Goal: Transaction & Acquisition: Purchase product/service

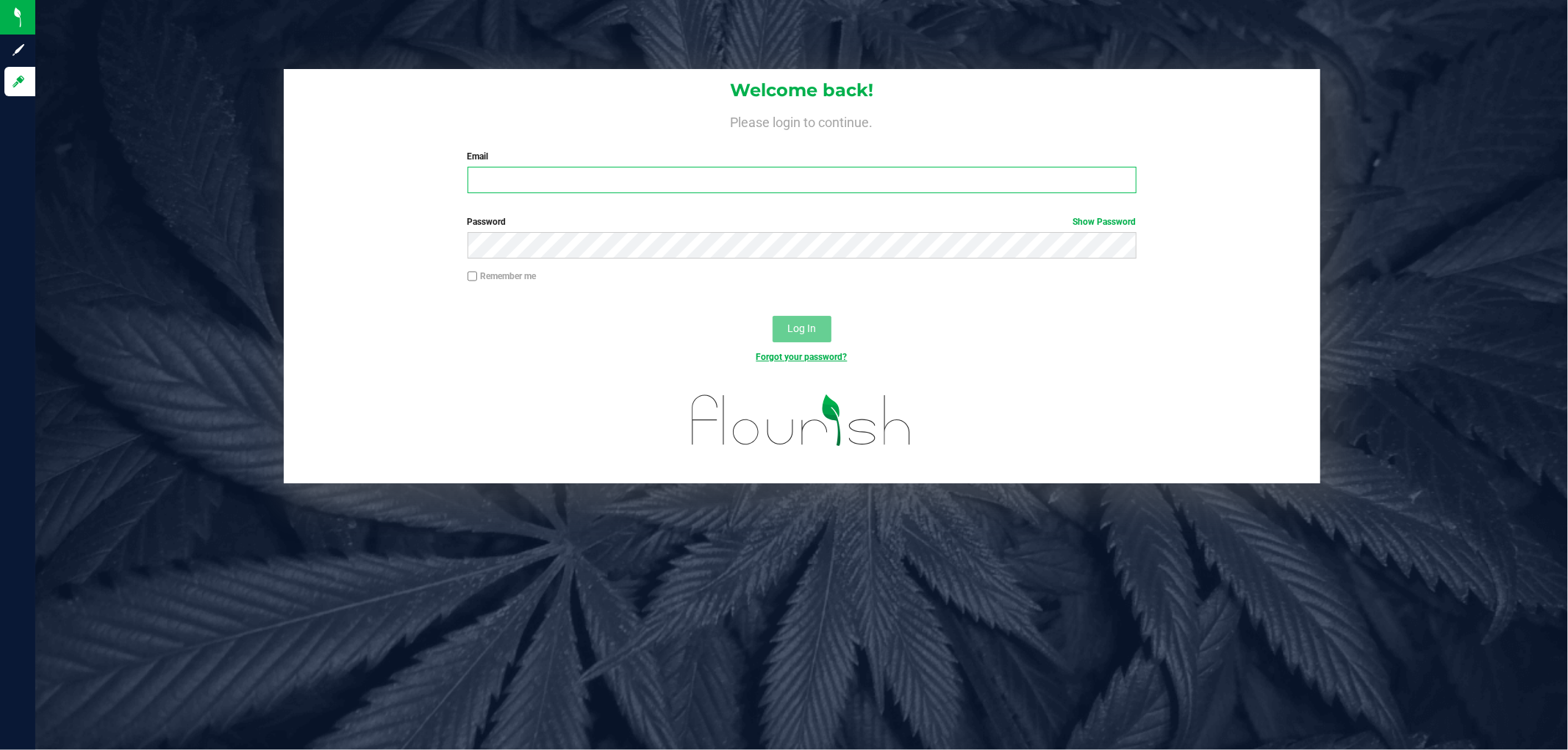
type input "[EMAIL_ADDRESS][DOMAIN_NAME]"
click at [806, 356] on link "Forgot your password?" at bounding box center [802, 357] width 91 height 10
click at [795, 316] on div "Log In" at bounding box center [802, 334] width 1036 height 49
click at [795, 320] on button "Log In" at bounding box center [802, 330] width 59 height 27
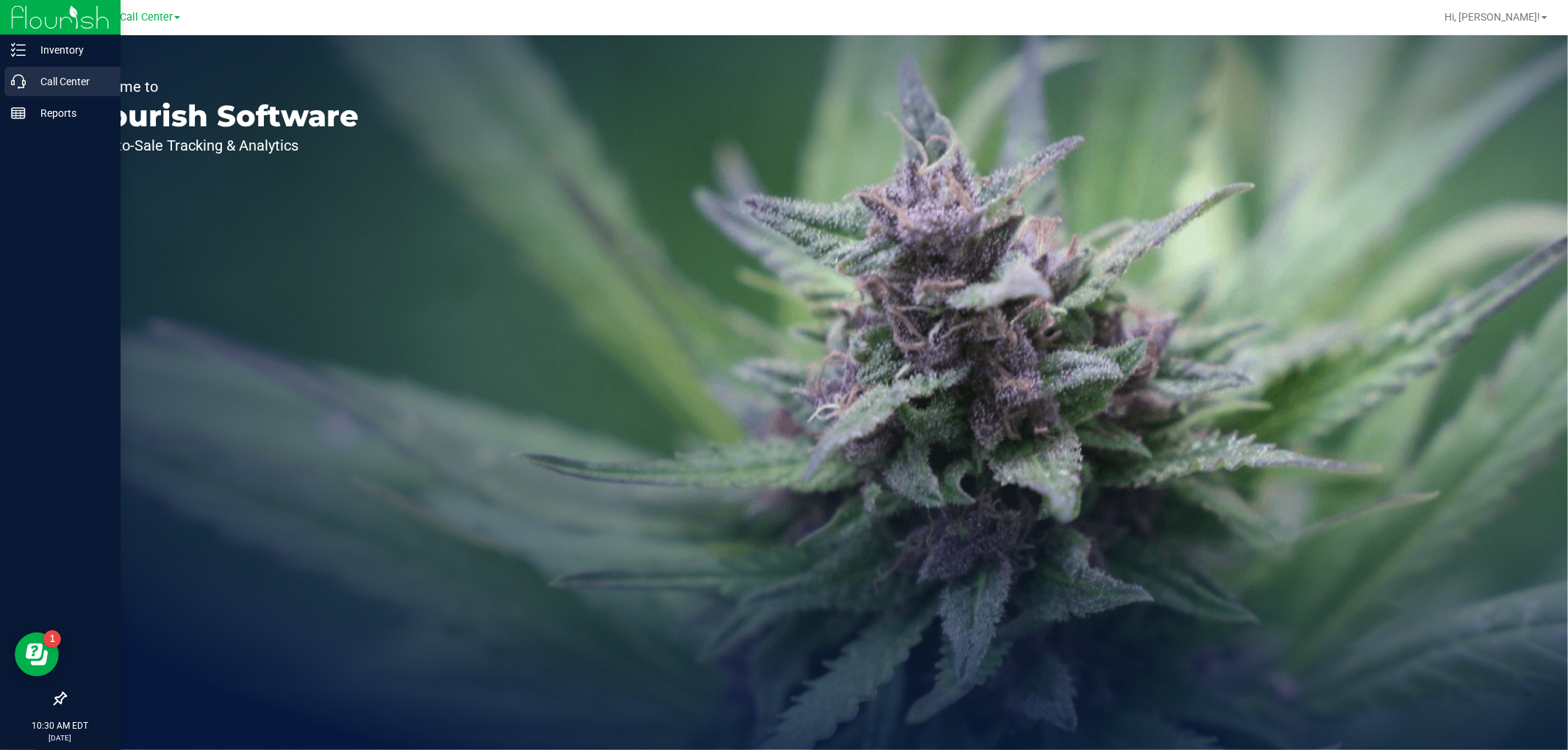
click at [18, 76] on icon at bounding box center [19, 81] width 15 height 15
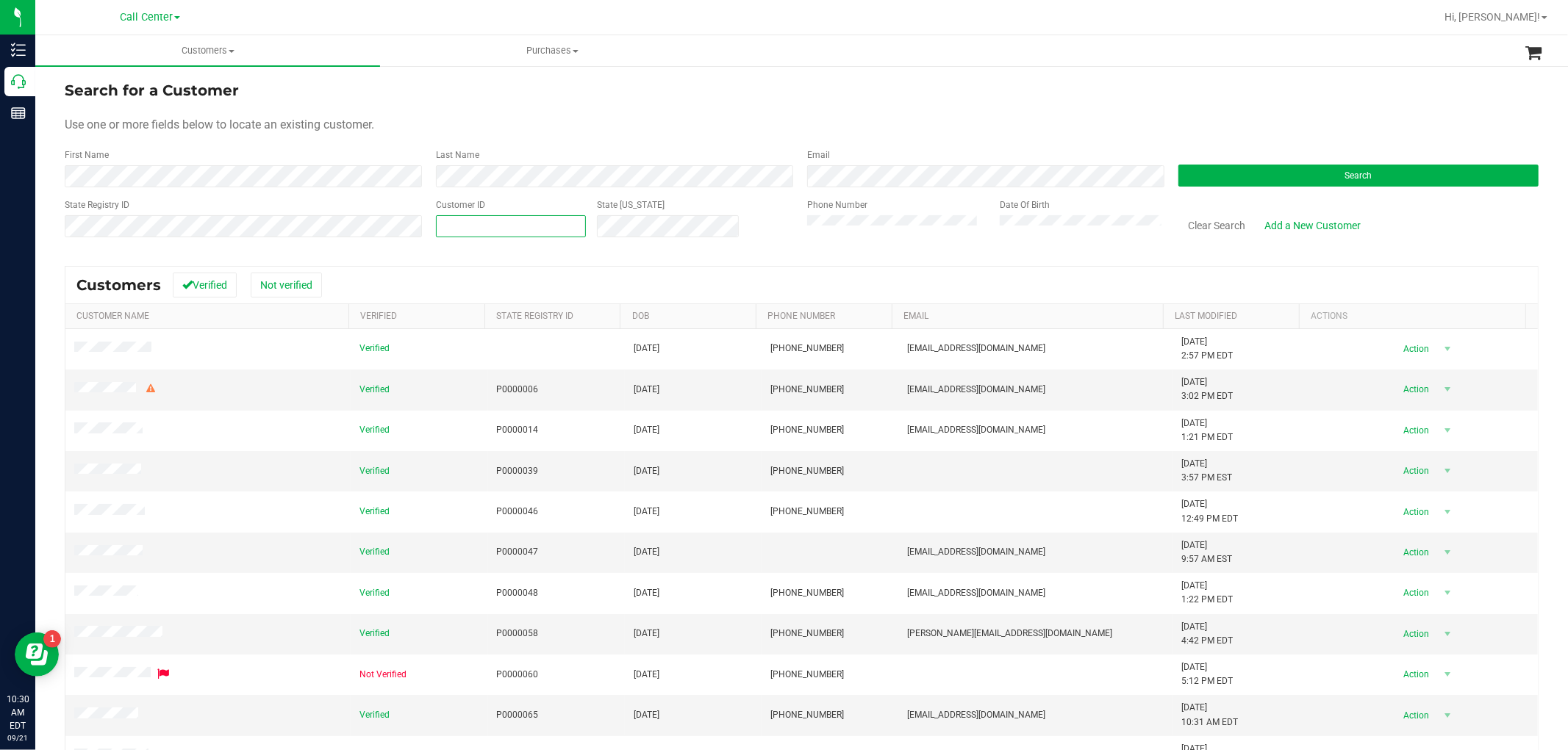
paste input "text"
paste input "210832"
type input "210832"
click at [1306, 188] on form "Search for a Customer Use one or more fields below to locate an existing custom…" at bounding box center [802, 165] width 1474 height 171
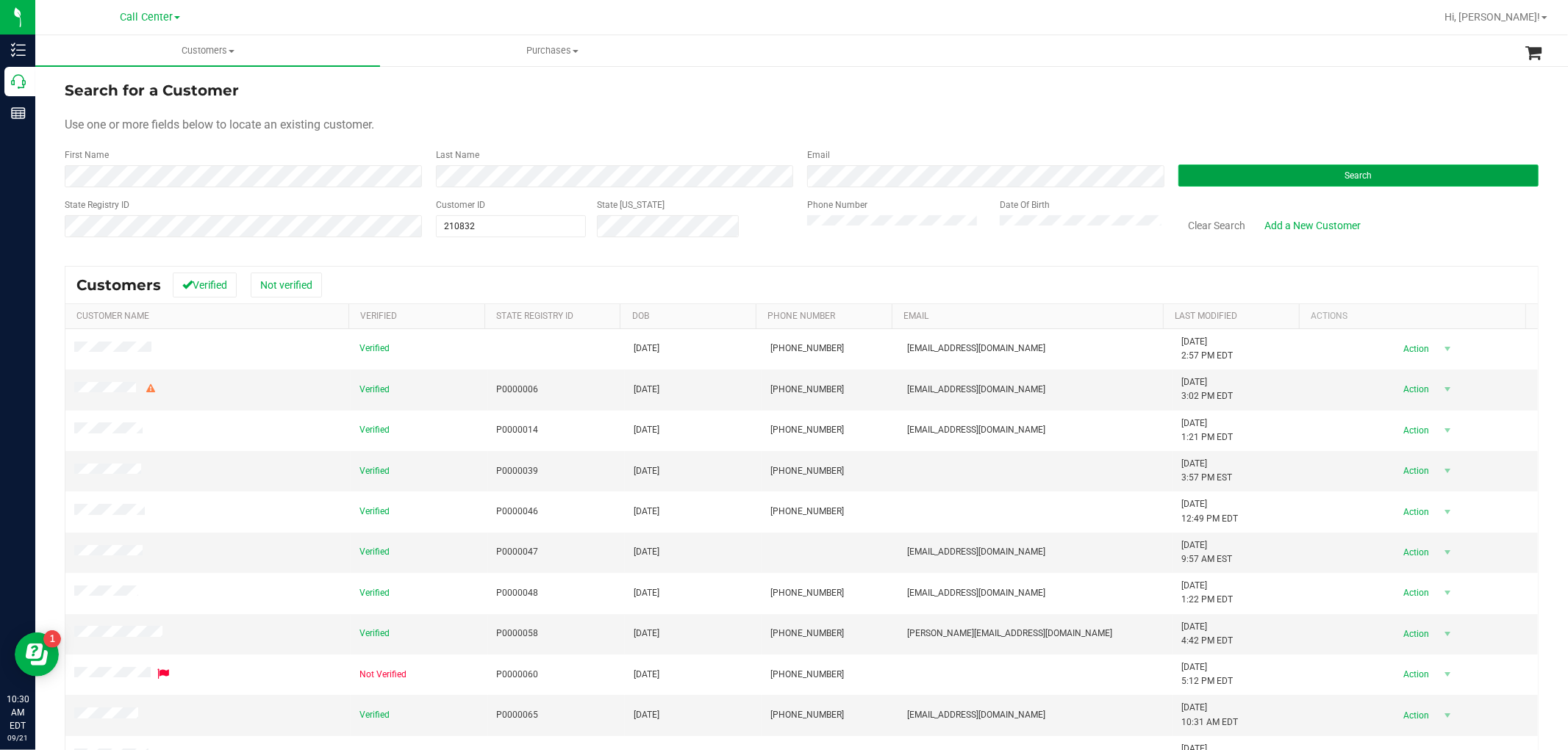
click at [1311, 186] on button "Search" at bounding box center [1359, 175] width 360 height 22
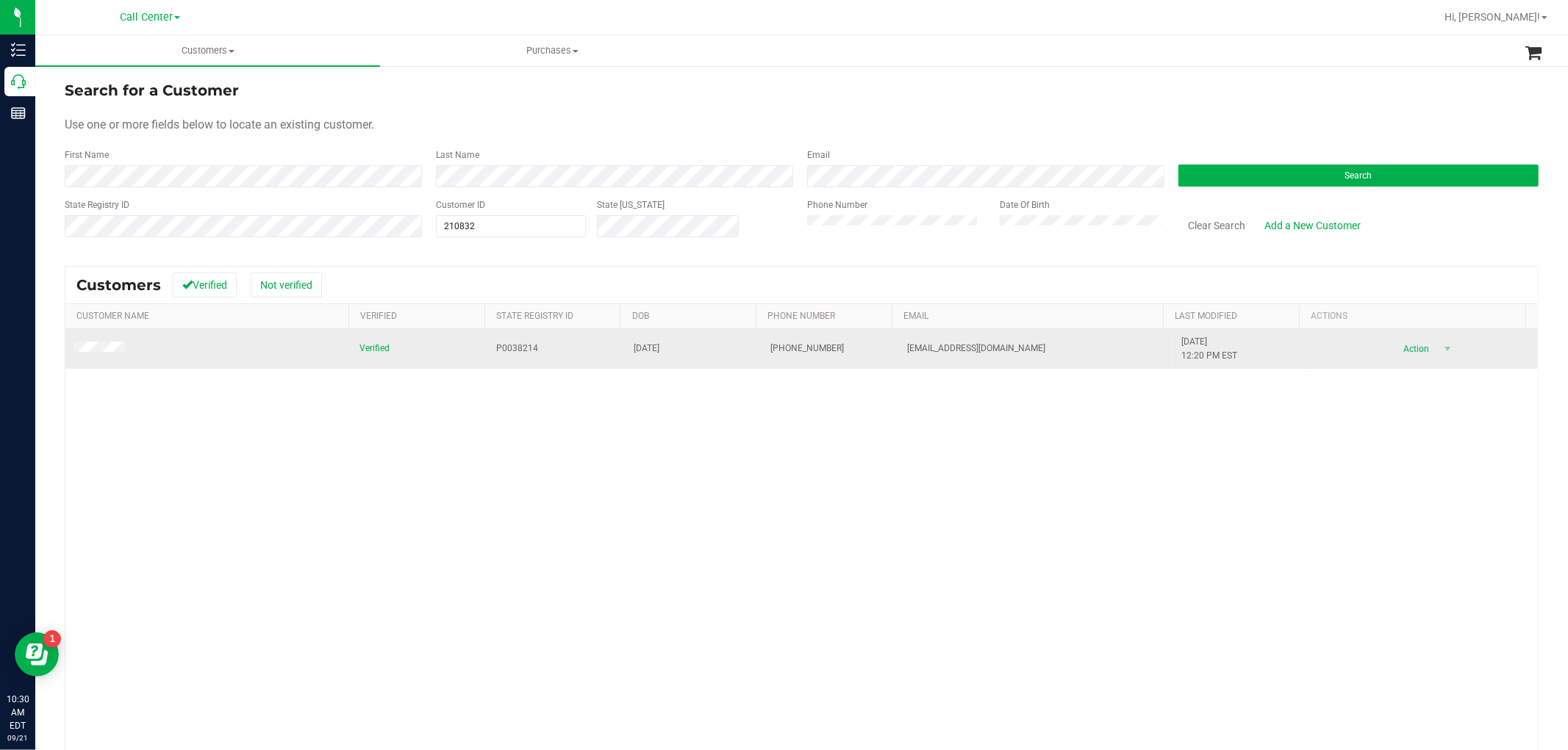
click at [110, 343] on span at bounding box center [101, 349] width 56 height 15
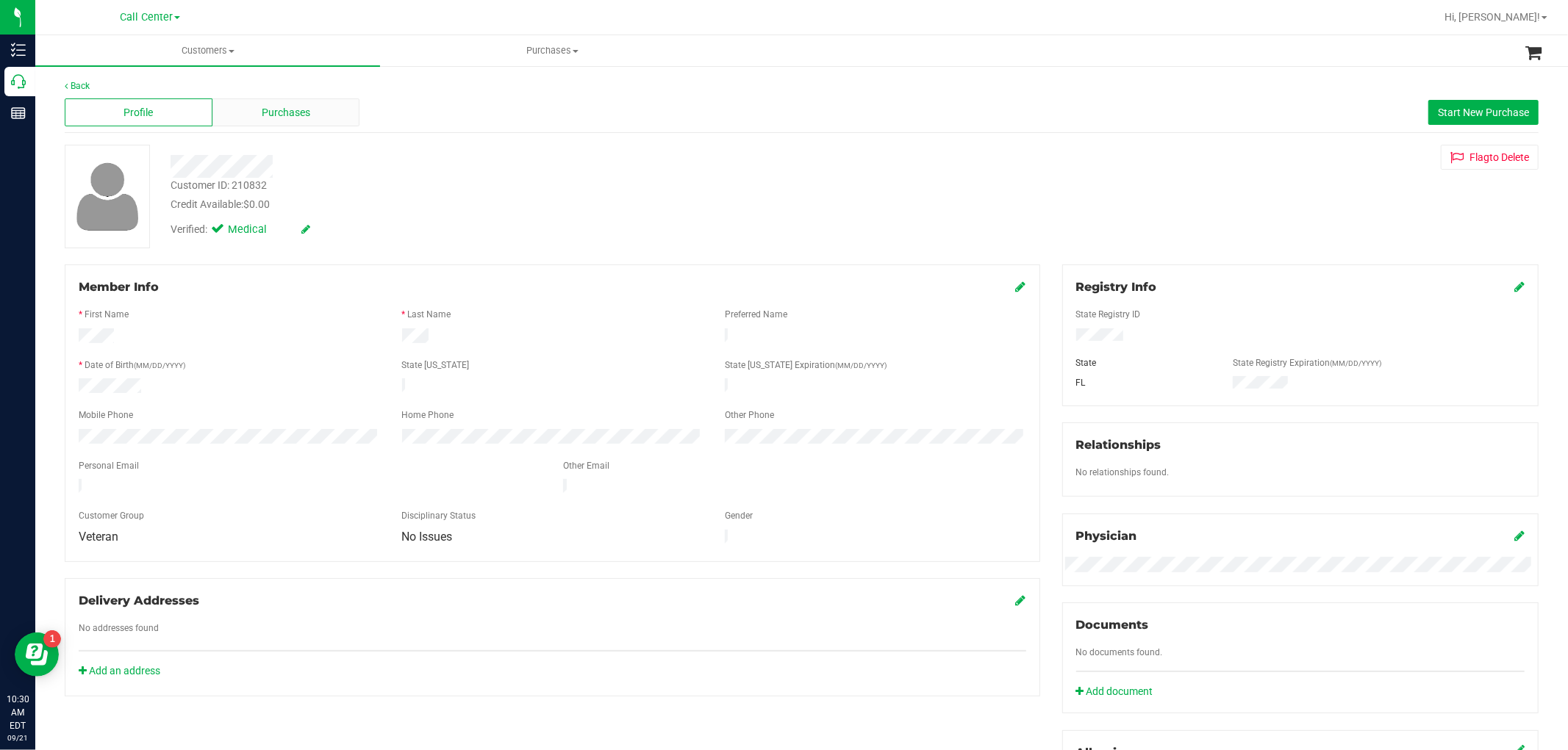
click at [278, 107] on span "Purchases" at bounding box center [285, 113] width 48 height 15
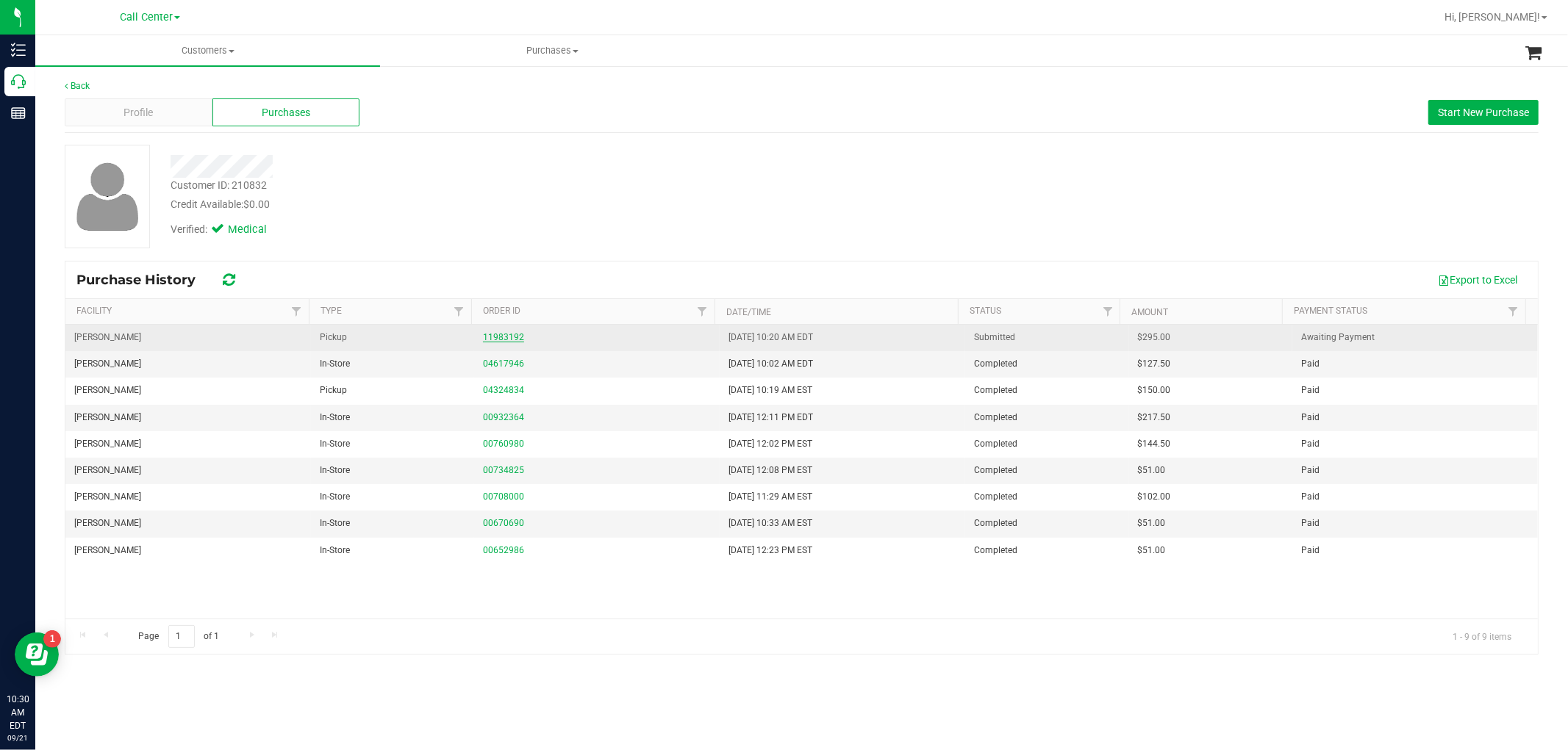
click at [497, 334] on link "11983192" at bounding box center [503, 337] width 41 height 10
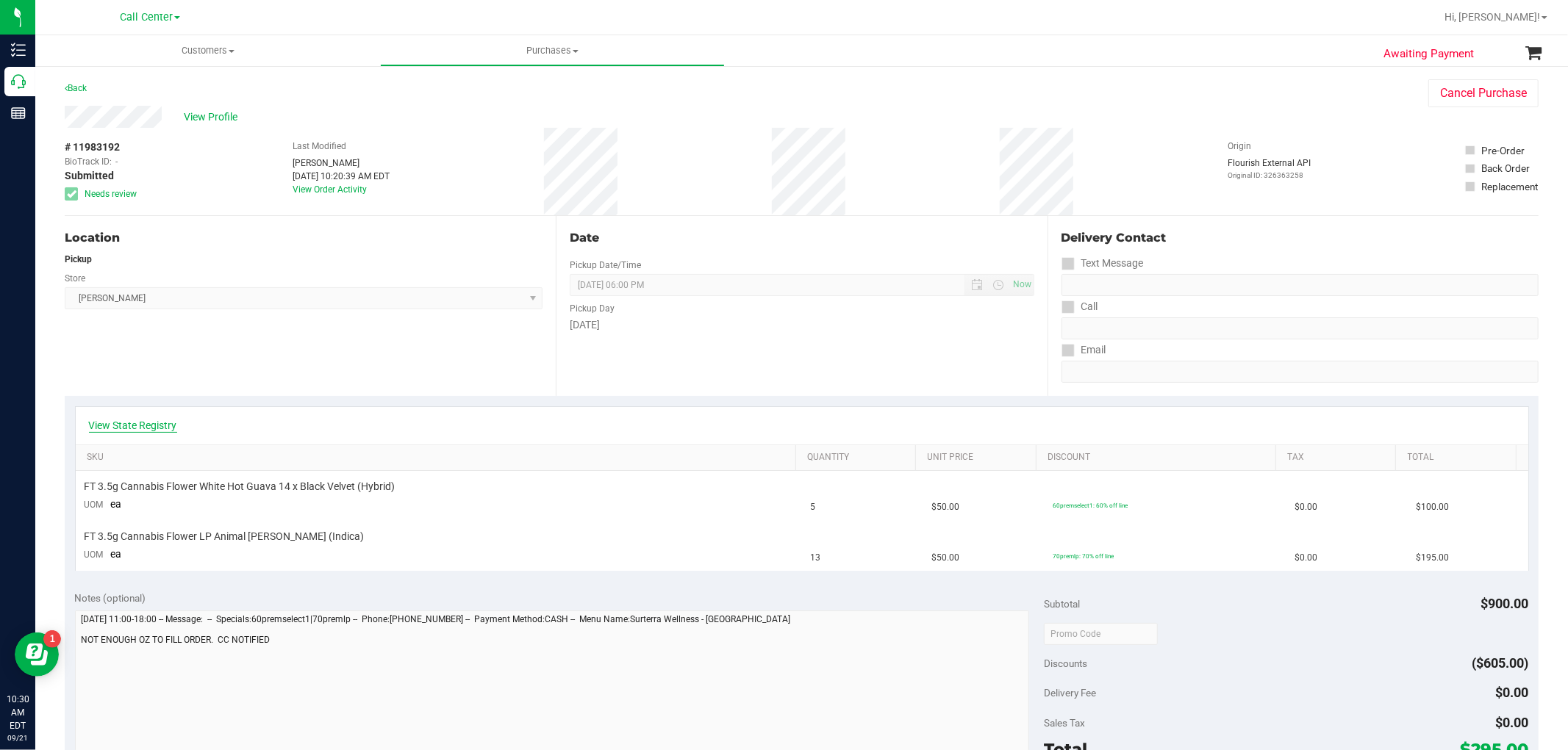
click at [150, 427] on link "View State Registry" at bounding box center [133, 426] width 88 height 15
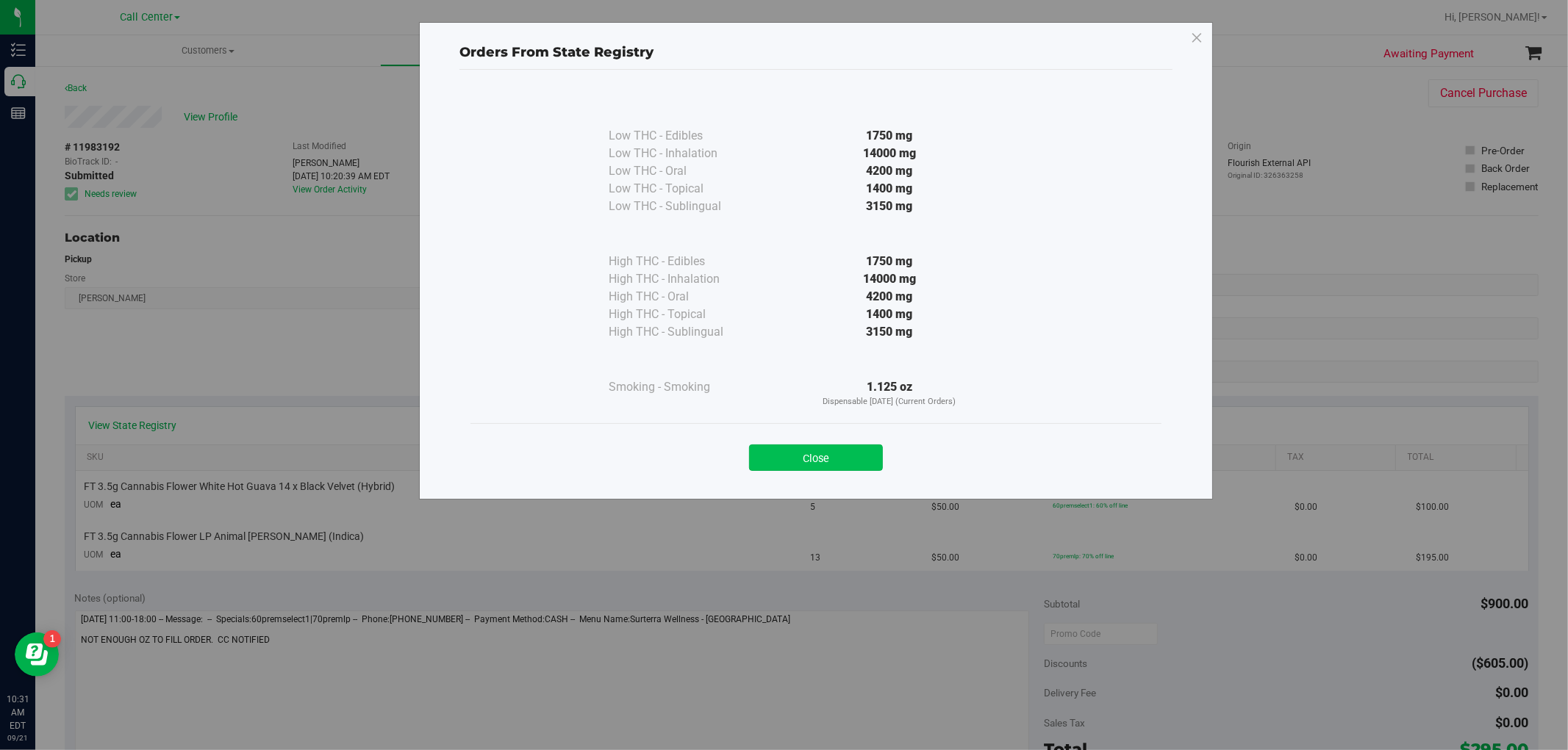
click at [872, 461] on button "Close" at bounding box center [816, 457] width 134 height 27
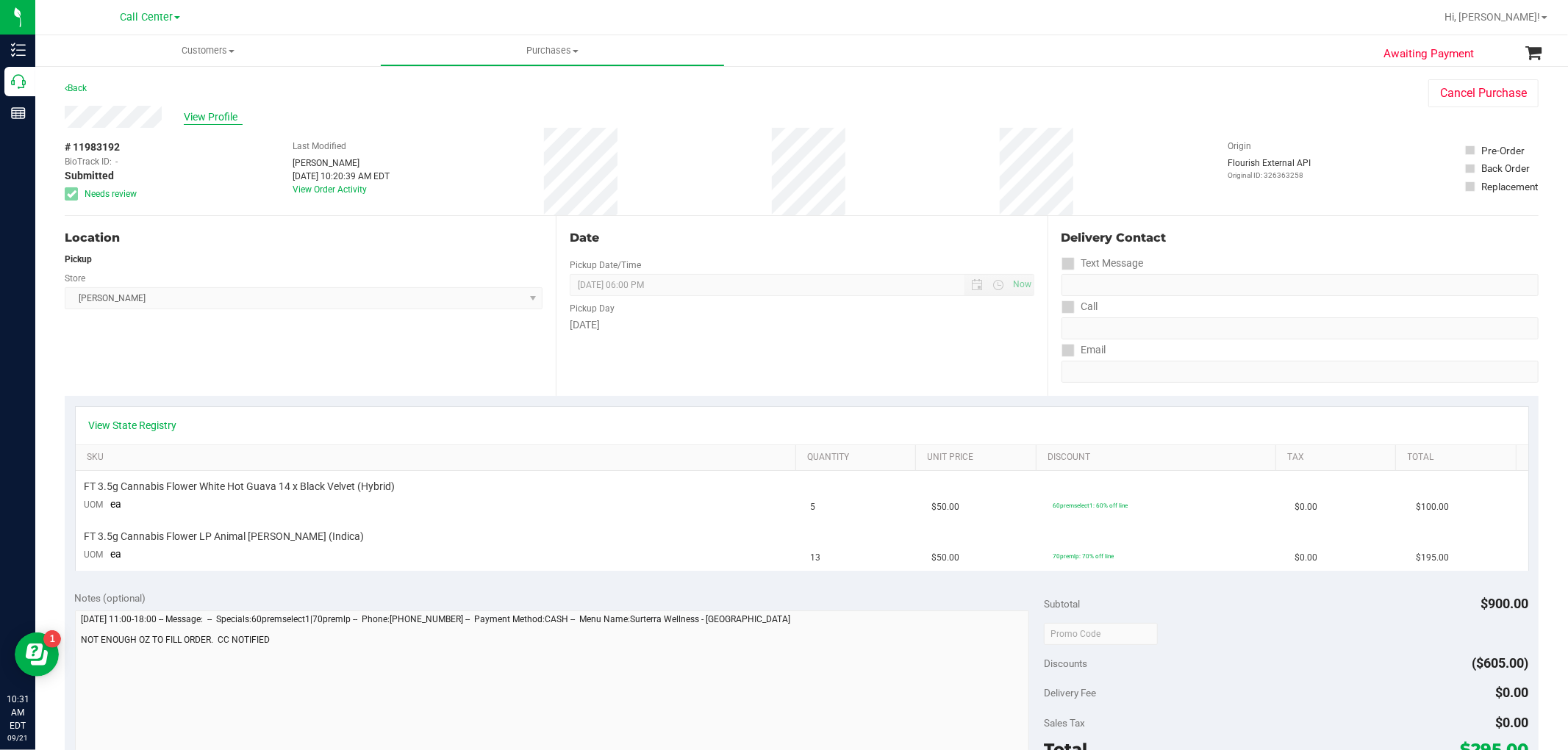
click at [201, 113] on span "View Profile" at bounding box center [213, 117] width 59 height 15
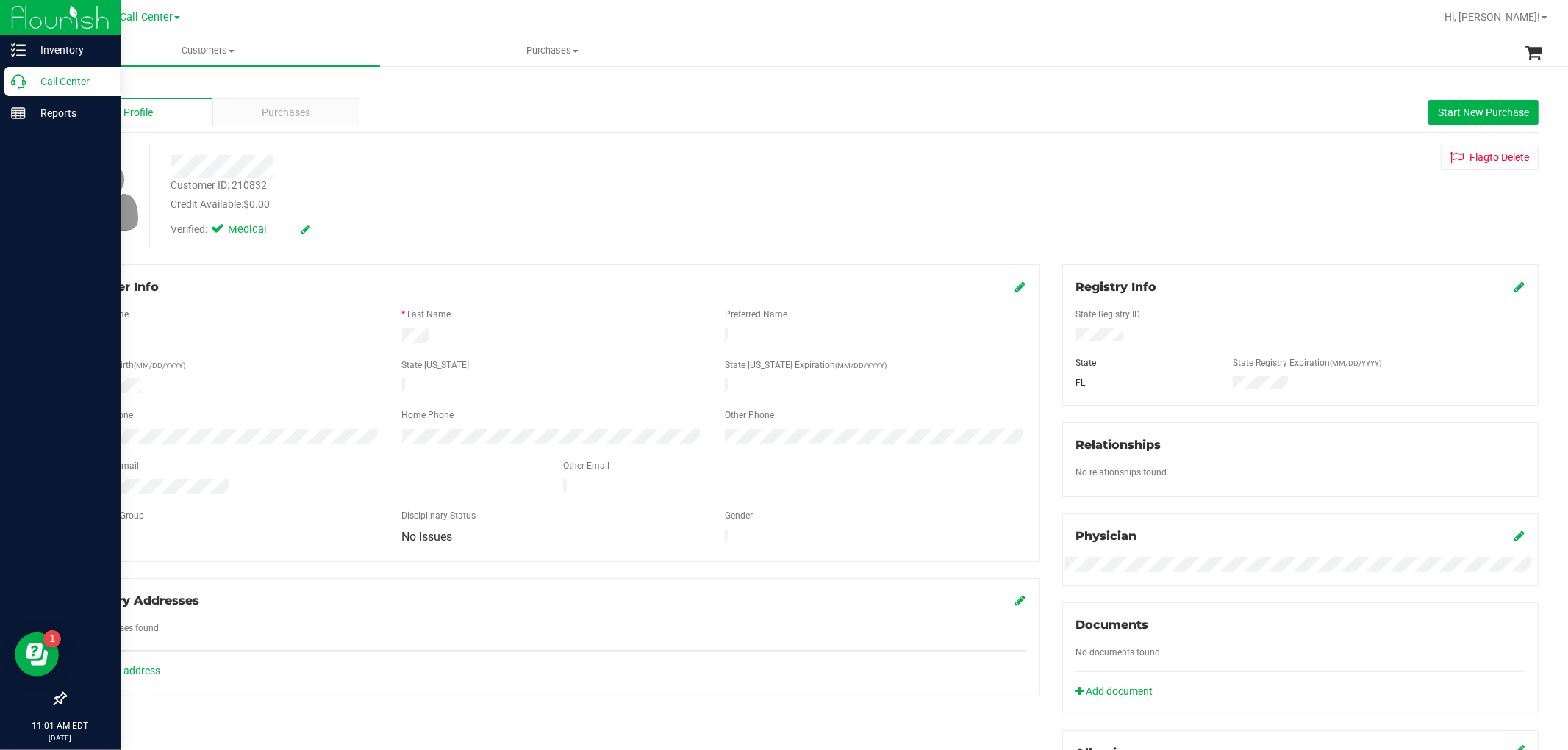
click at [17, 85] on icon at bounding box center [19, 81] width 15 height 15
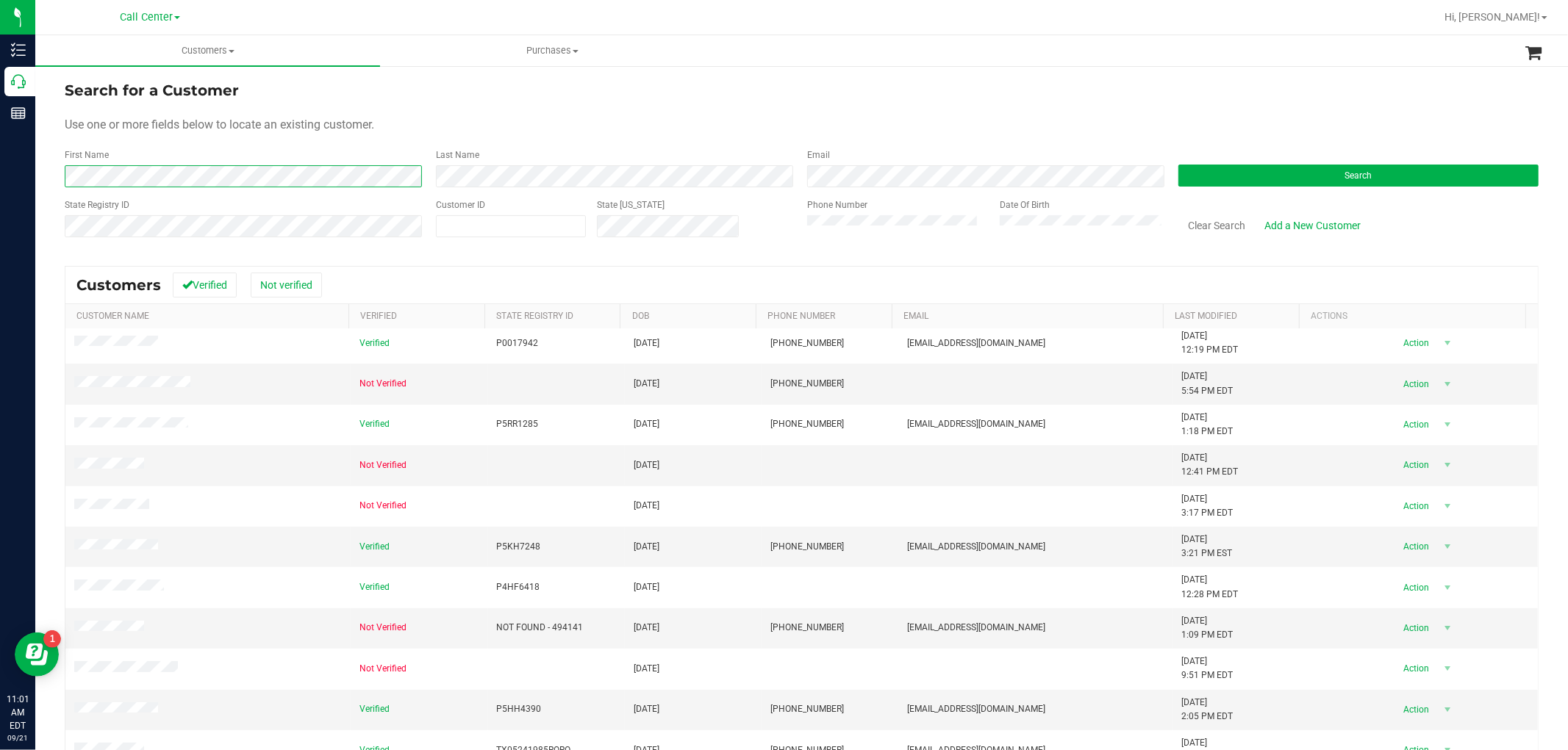
scroll to position [341, 0]
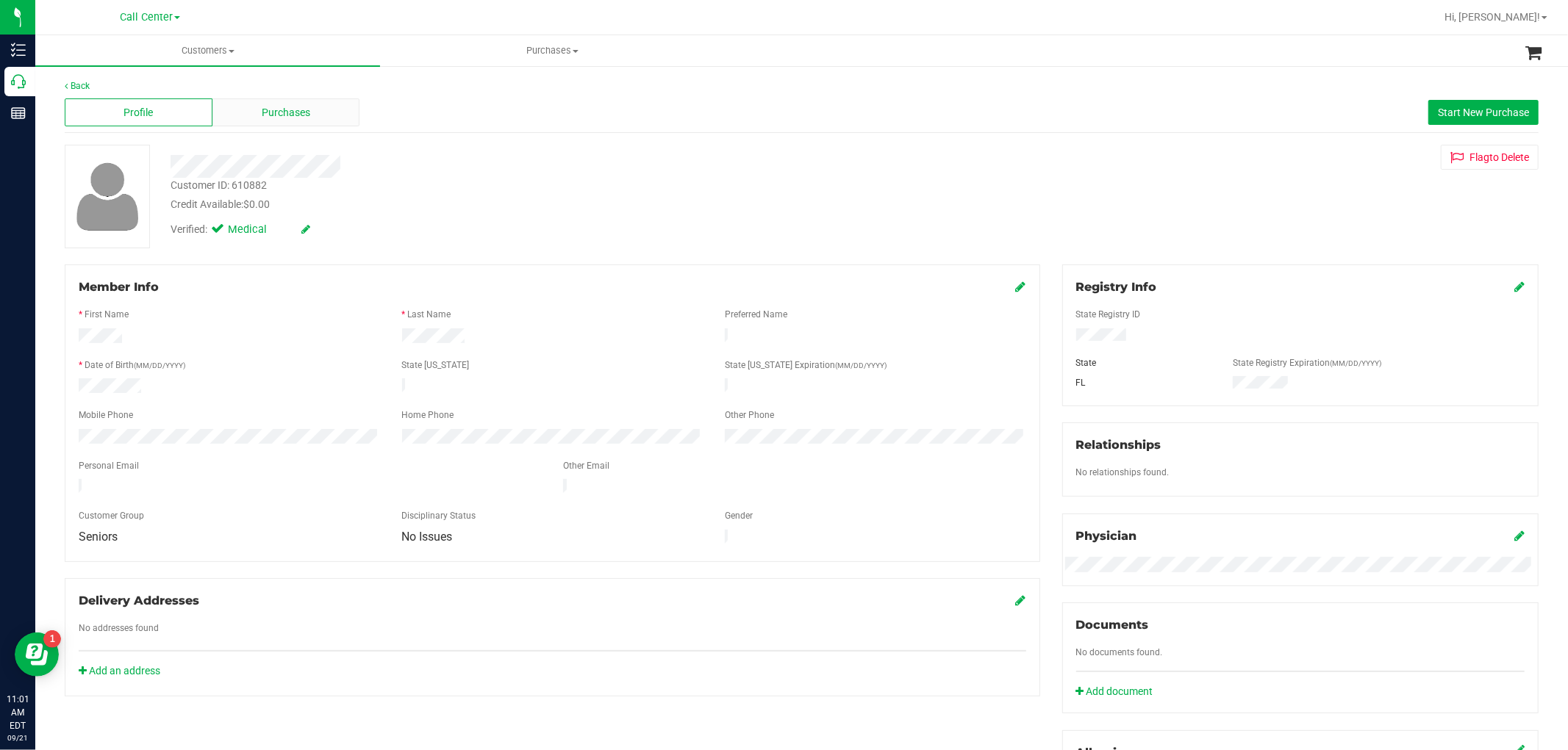
click at [341, 115] on div "Purchases" at bounding box center [286, 112] width 148 height 27
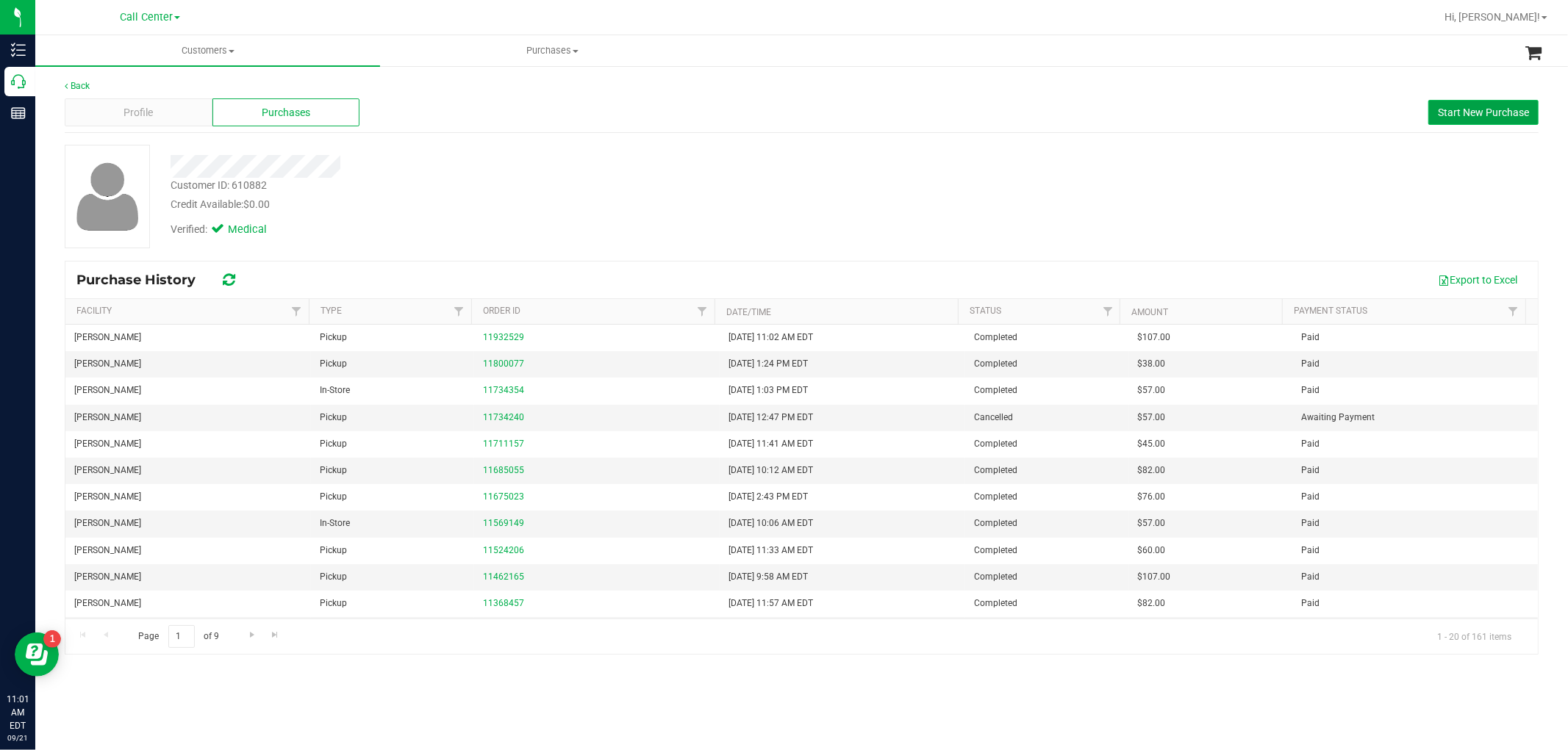
click at [1469, 112] on span "Start New Purchase" at bounding box center [1484, 113] width 91 height 11
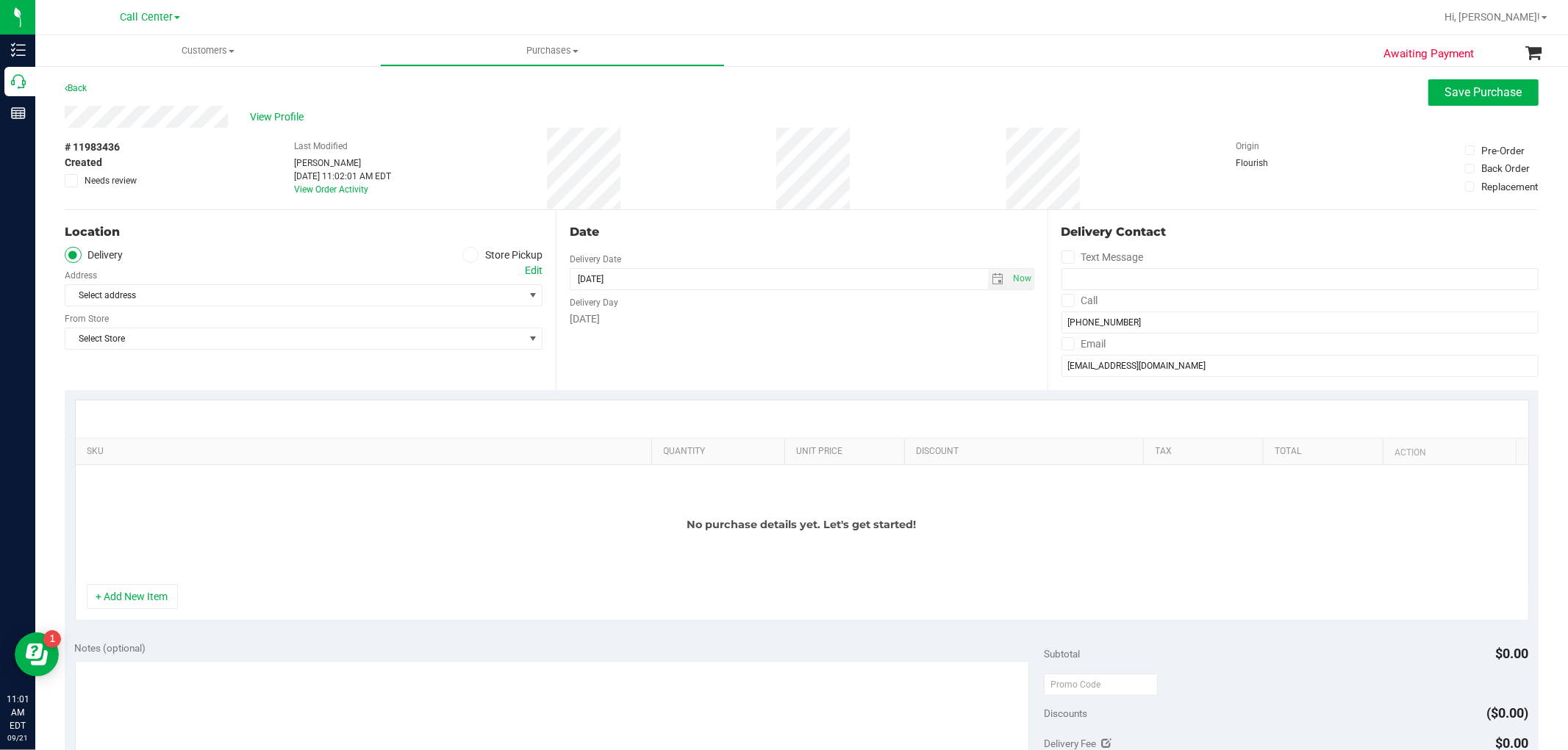
click at [469, 260] on span at bounding box center [471, 256] width 17 height 17
click at [0, 0] on input "Store Pickup" at bounding box center [0, 0] width 0 height 0
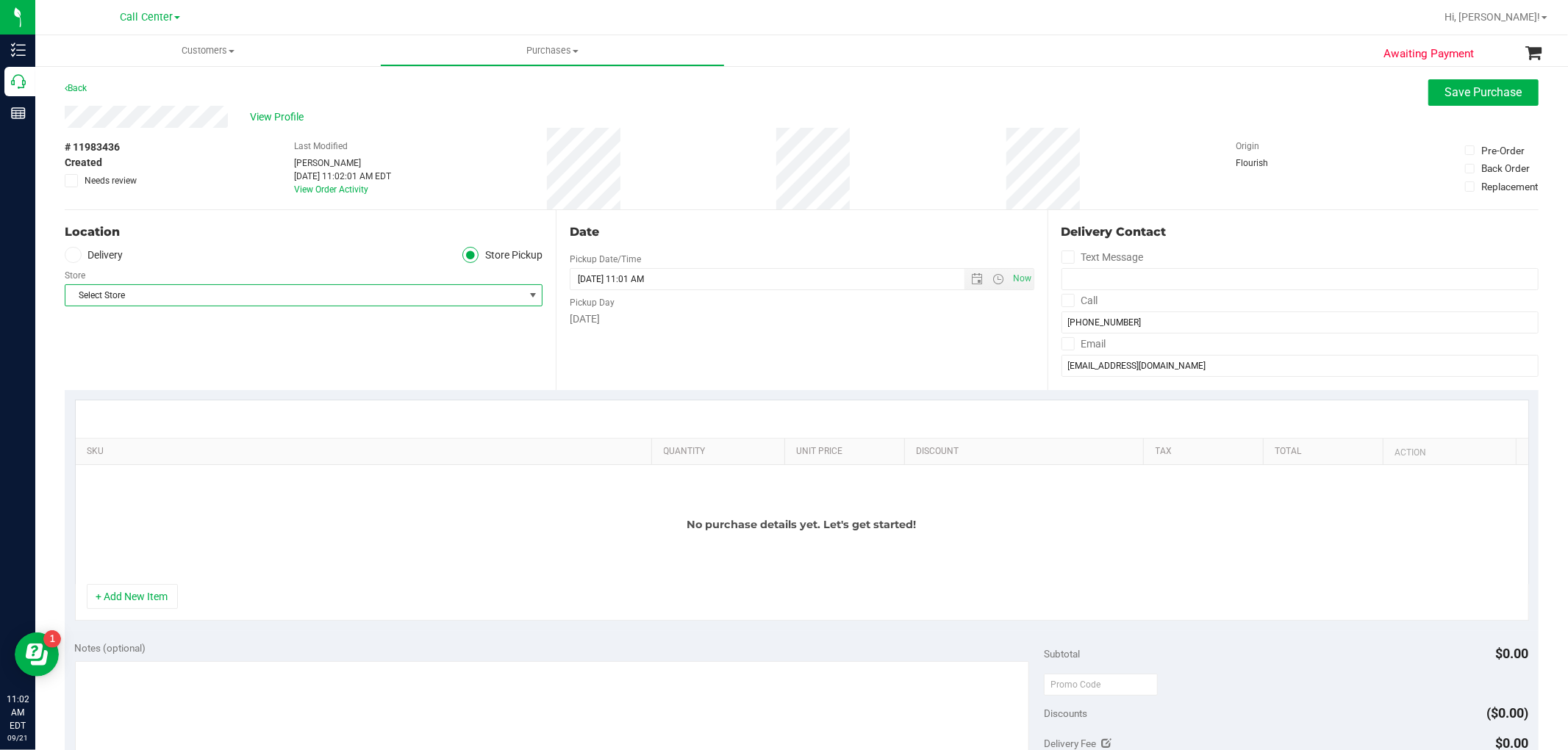
click at [439, 304] on span "Select Store" at bounding box center [294, 295] width 458 height 21
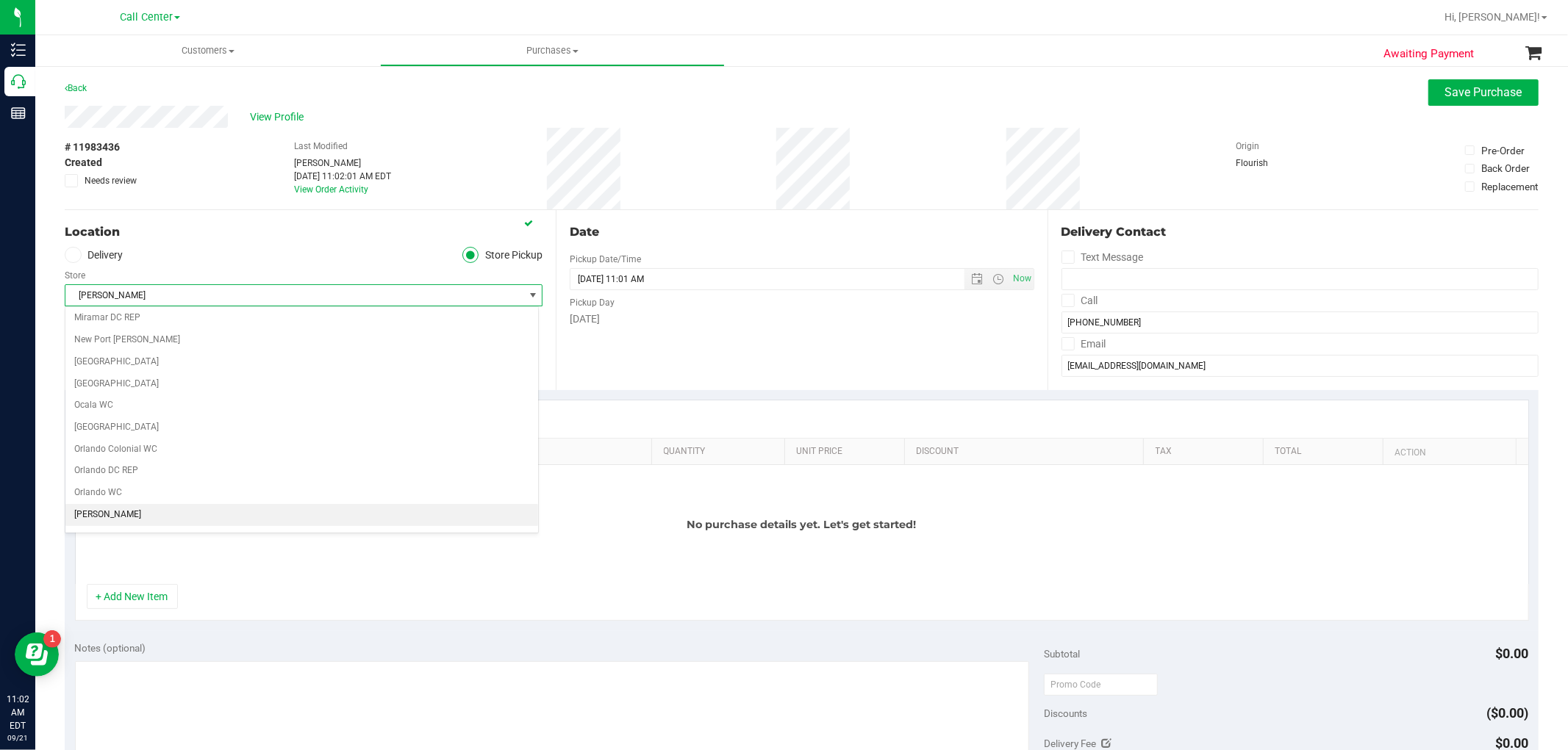
click at [208, 522] on li "Oviedo WC" at bounding box center [301, 514] width 473 height 22
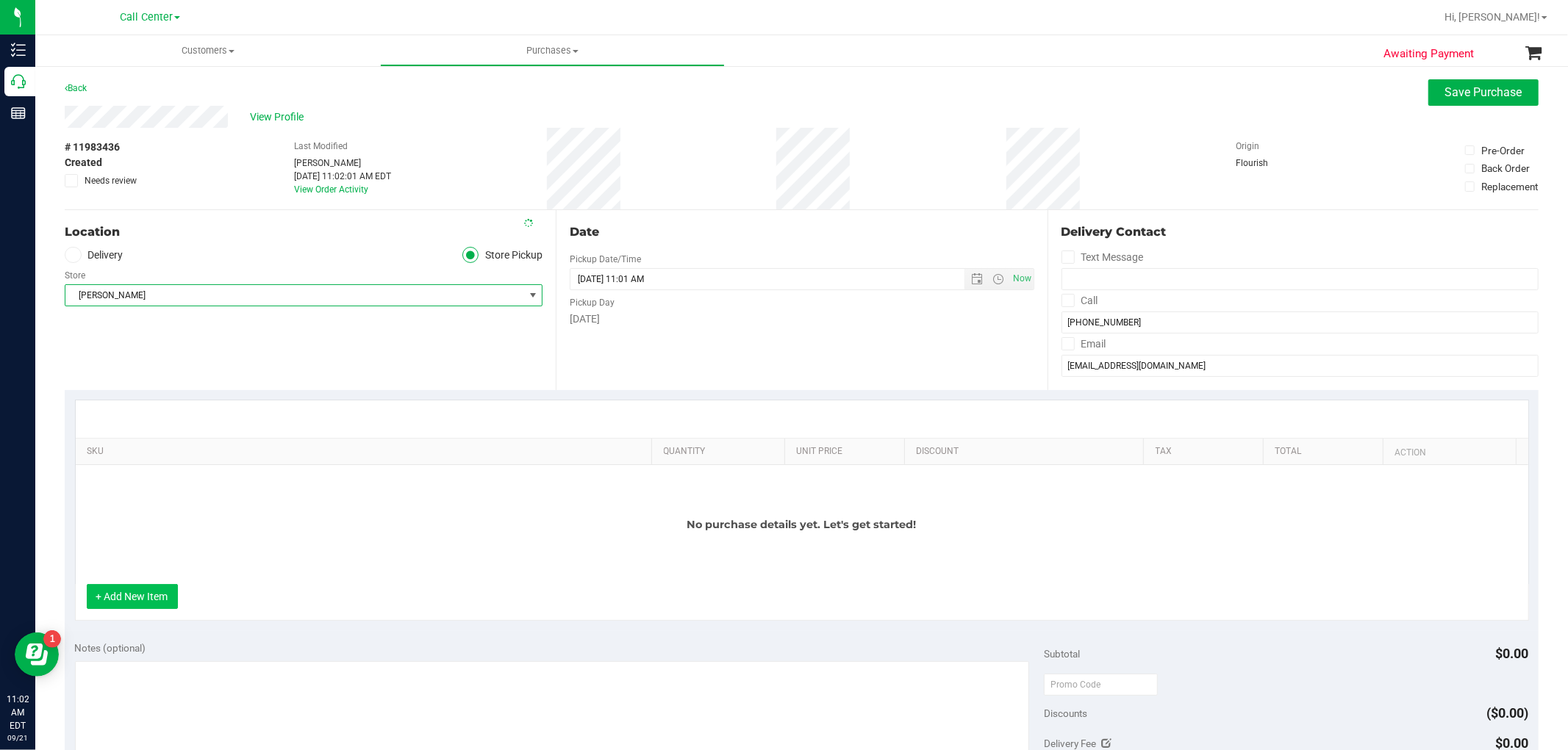
click at [121, 589] on button "+ Add New Item" at bounding box center [133, 597] width 91 height 25
click at [153, 596] on button "+ Add New Item" at bounding box center [133, 597] width 91 height 25
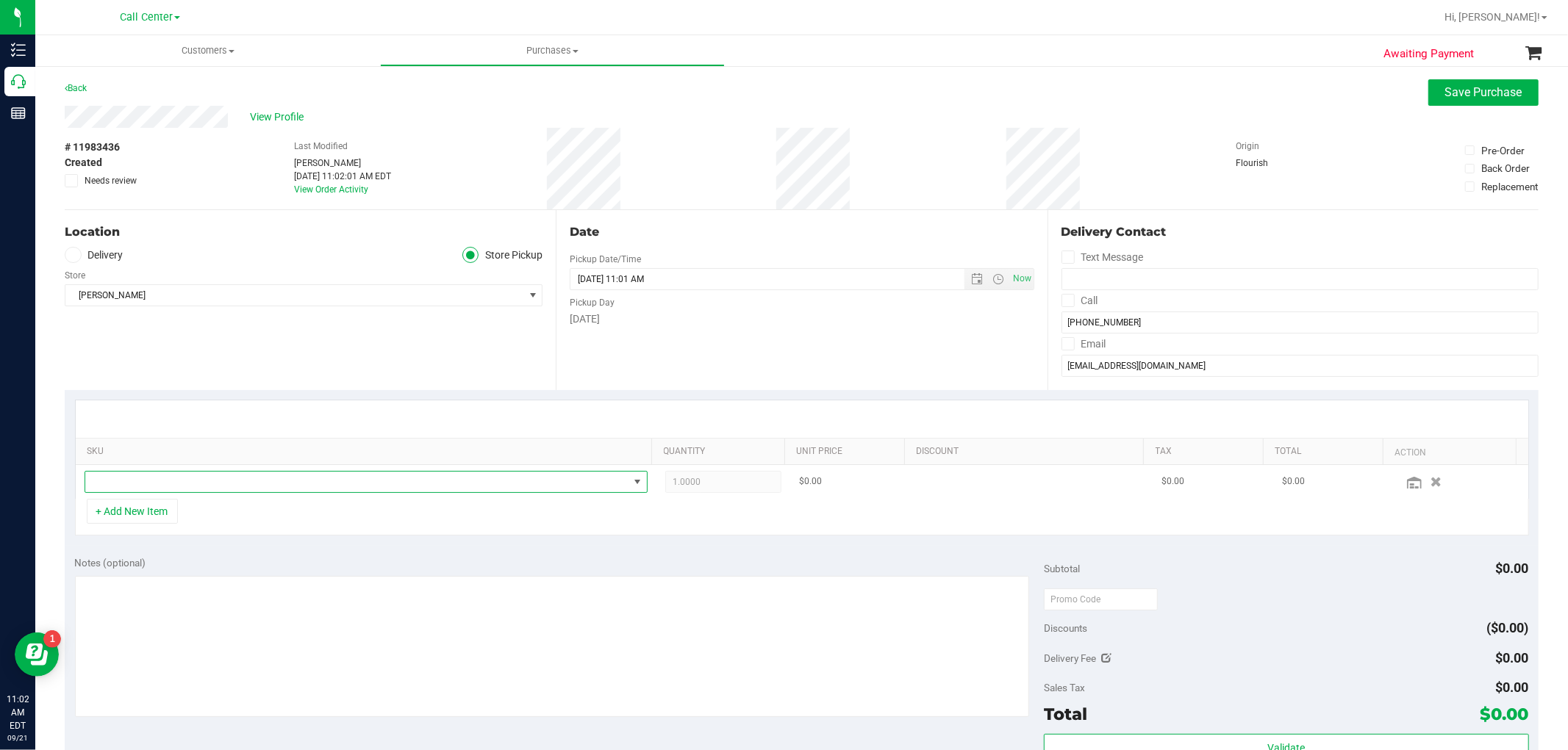
click at [238, 480] on span "NO DATA FOUND" at bounding box center [356, 482] width 543 height 21
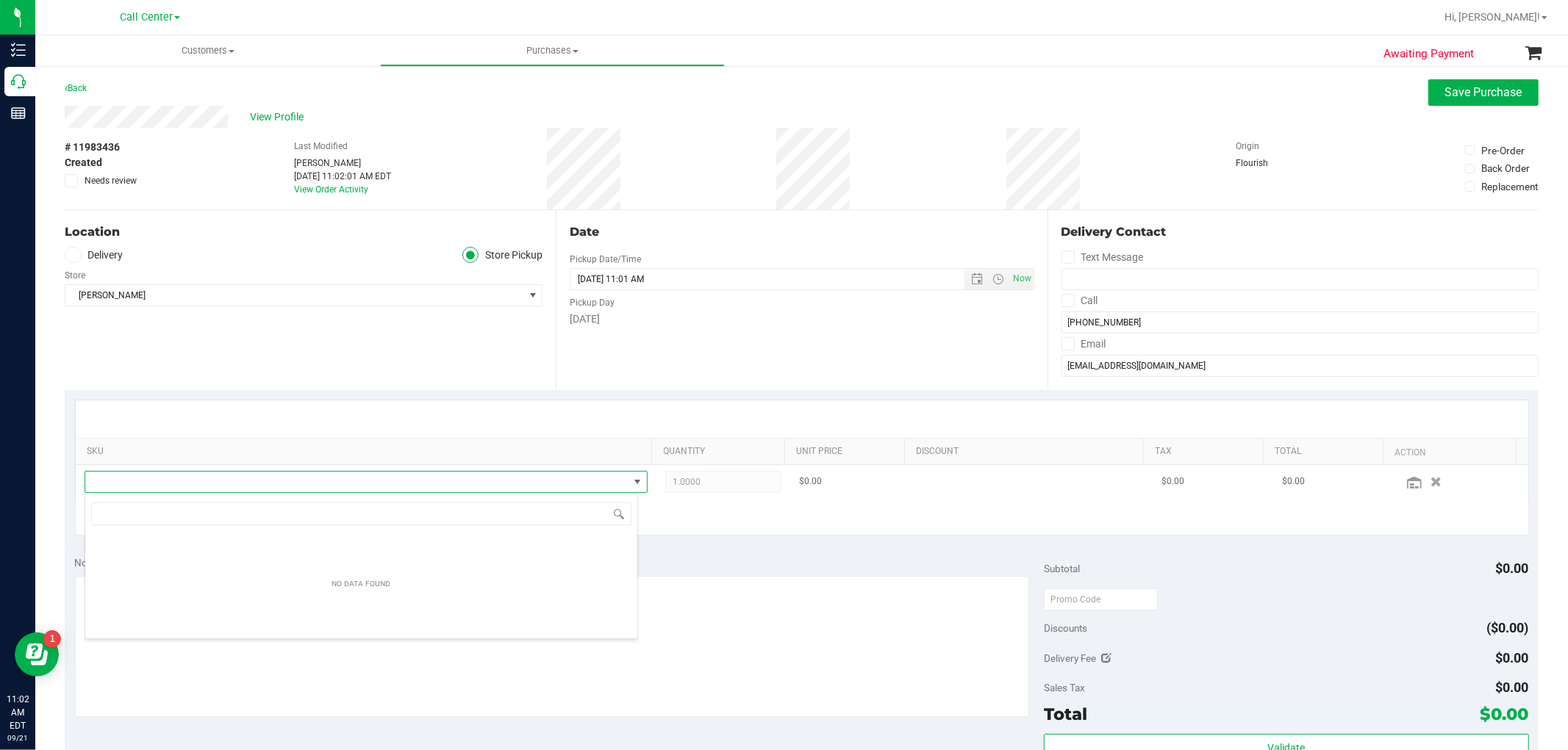
scroll to position [22, 549]
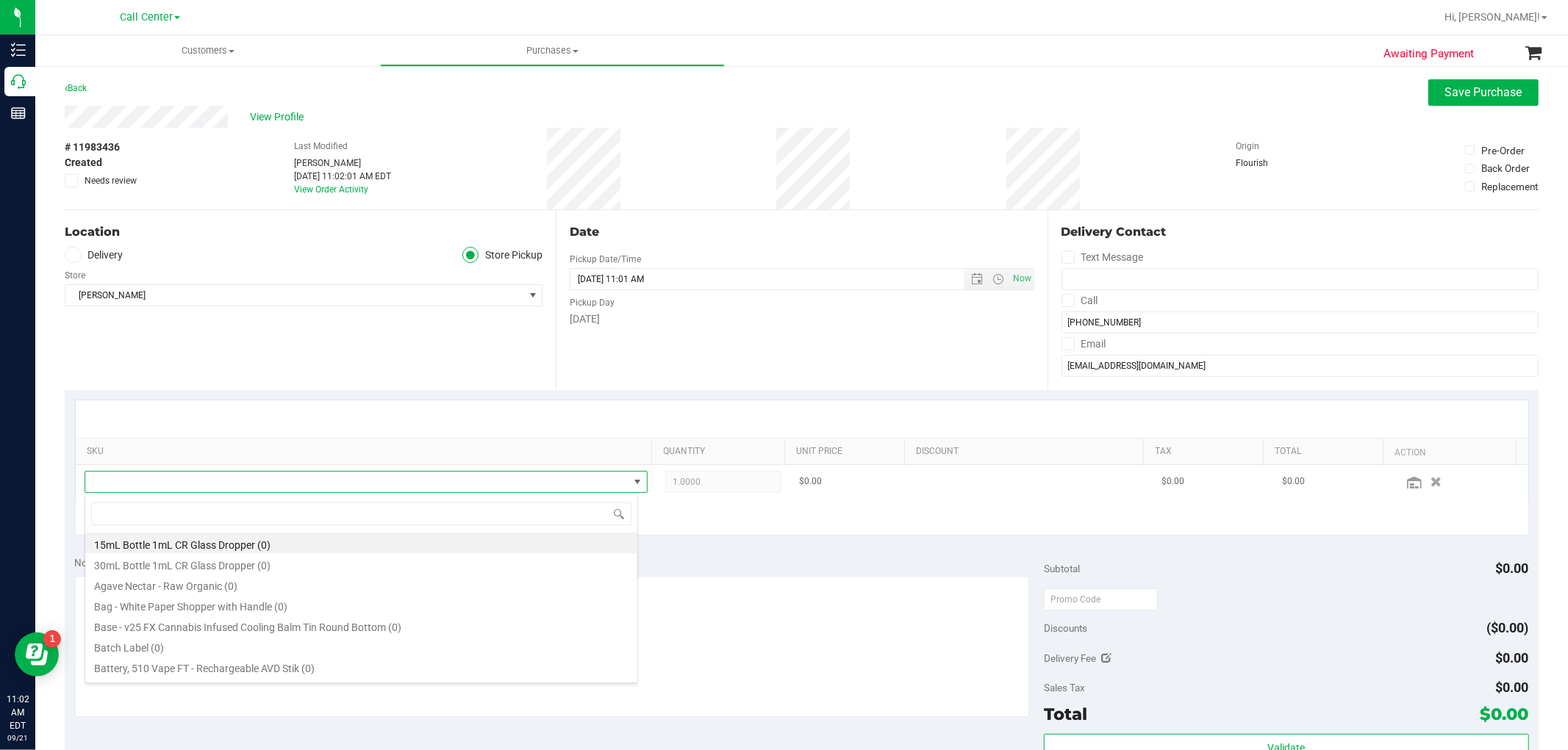
type input "o"
type input "motor"
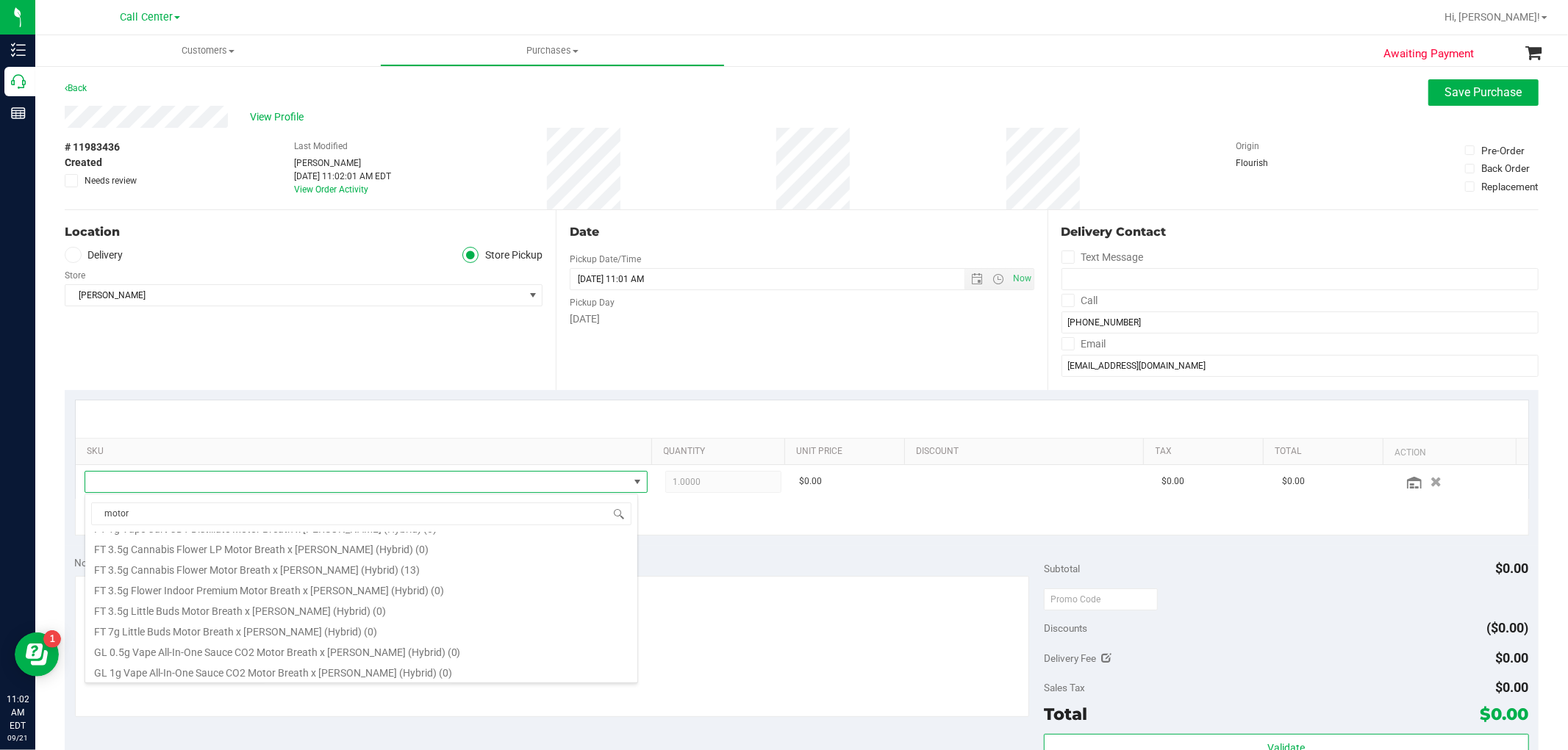
scroll to position [182, 0]
click at [289, 562] on li "FT 3.5g Cannabis Flower Motor Breath x Mike Larry (Hybrid) (13)" at bounding box center [361, 567] width 552 height 21
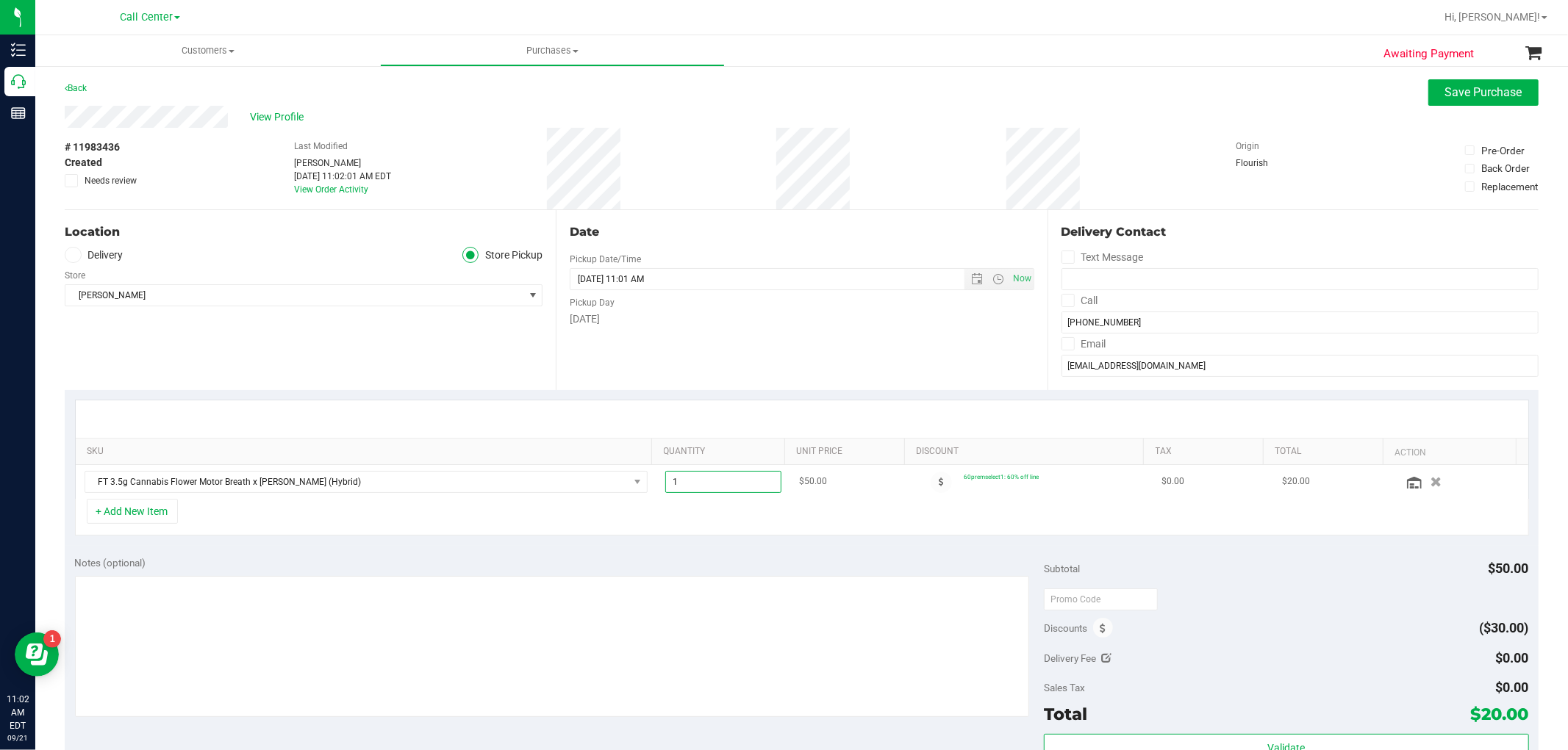
click at [694, 482] on span "1.00 1" at bounding box center [723, 481] width 117 height 22
click at [694, 482] on input "1" at bounding box center [723, 482] width 115 height 21
type input "2"
type input "2.00"
click at [679, 548] on div "Notes (optional) Subtotal $50.00 Discounts ($30.00) Delivery Fee $0.00 Sales Ta…" at bounding box center [802, 678] width 1474 height 264
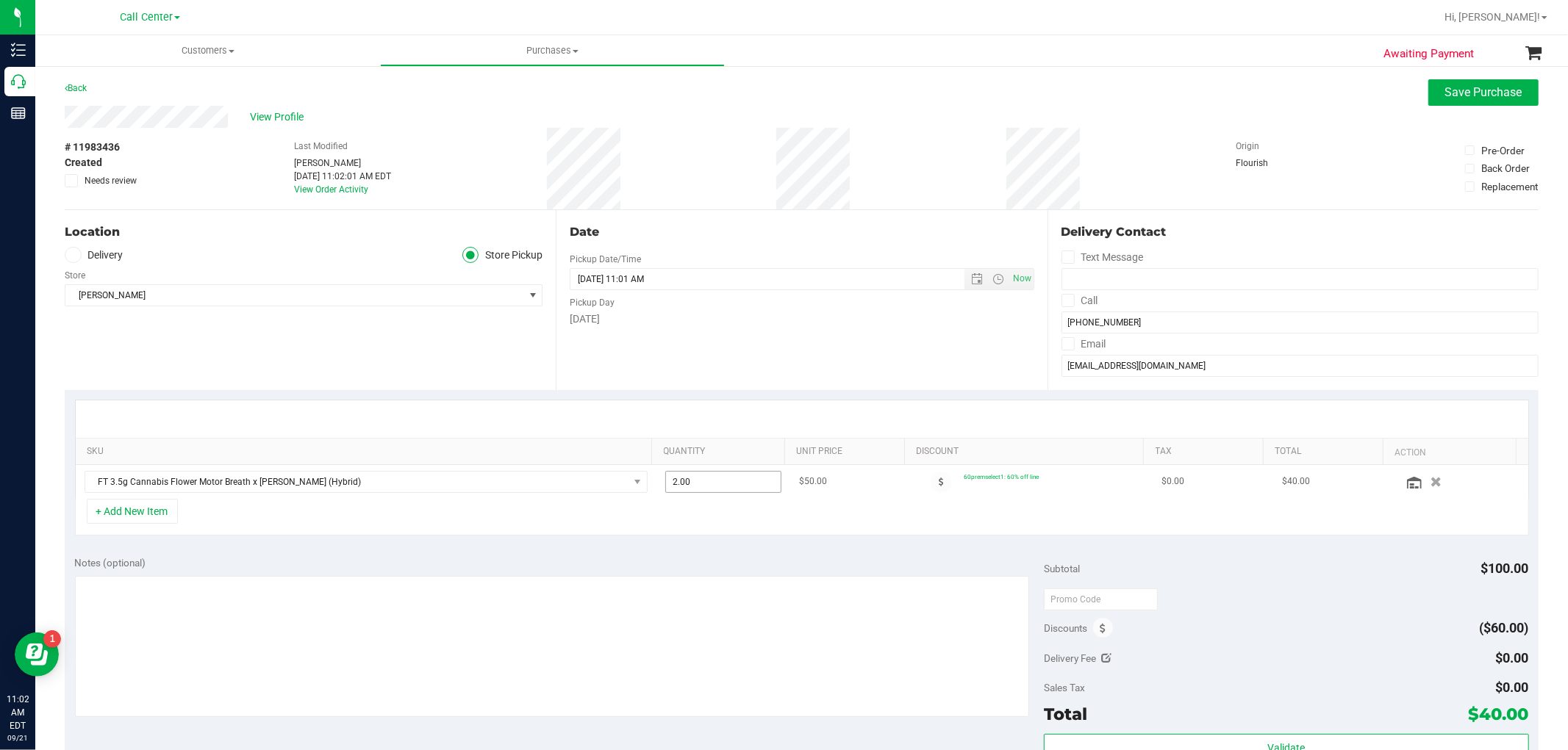
click at [730, 480] on span "2.00 2" at bounding box center [723, 481] width 117 height 22
click at [730, 480] on input "2" at bounding box center [723, 482] width 115 height 21
type input "3"
type input "3.00"
click at [760, 540] on div "SKU Quantity Unit Price Discount Tax Total Action FT 3.5g Cannabis Flower Motor…" at bounding box center [802, 468] width 1474 height 156
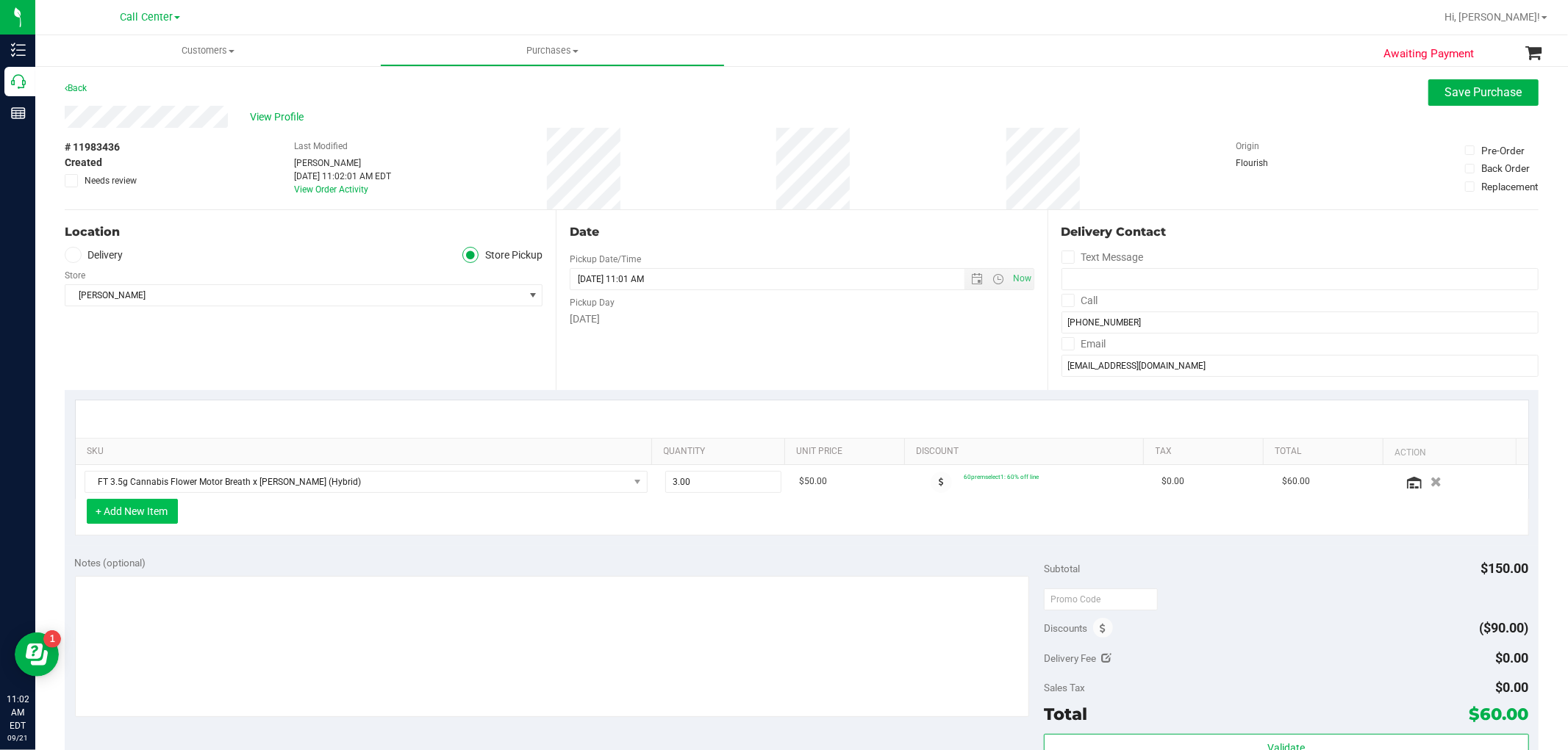
click at [119, 512] on button "+ Add New Item" at bounding box center [133, 511] width 91 height 25
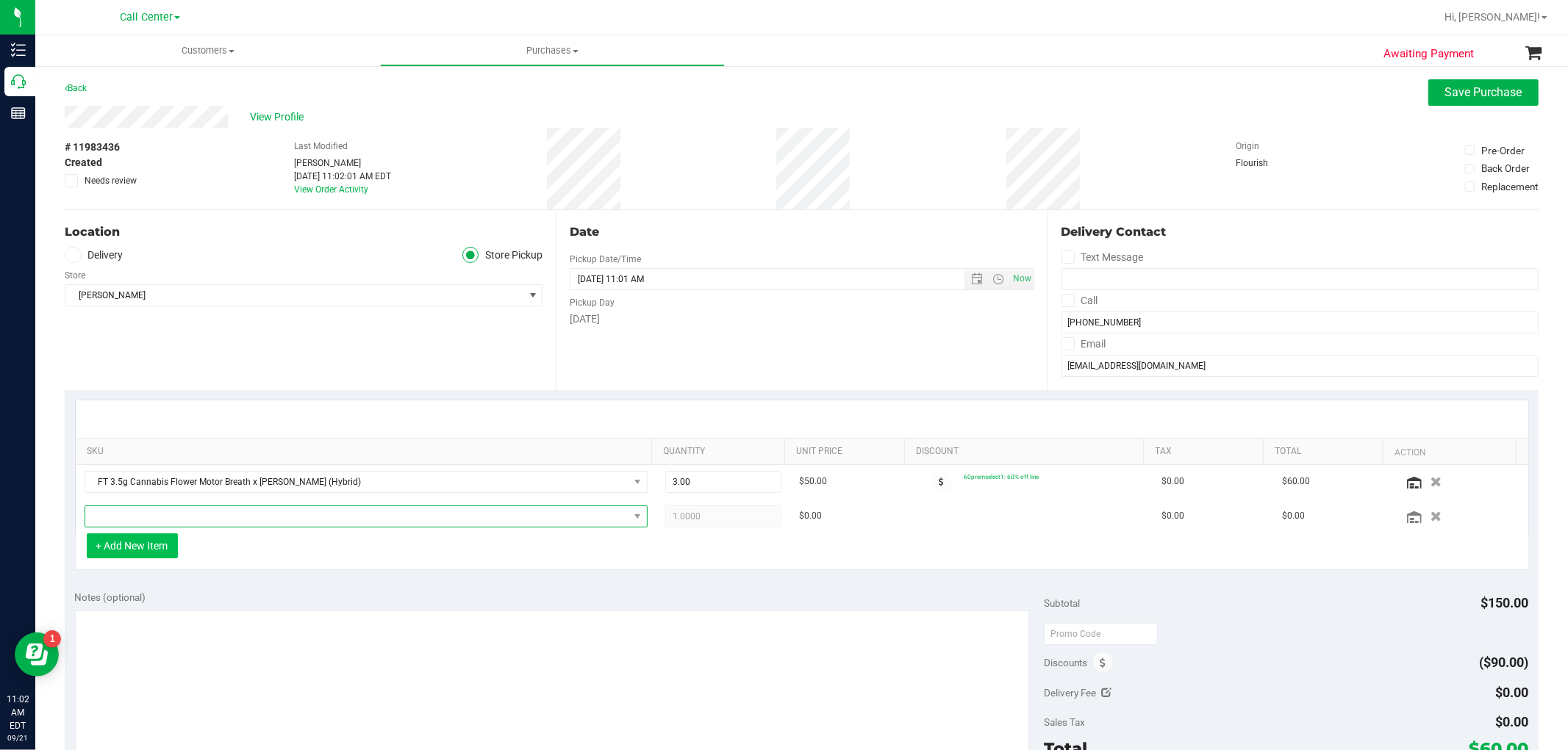
click at [119, 512] on span "NO DATA FOUND" at bounding box center [356, 517] width 543 height 21
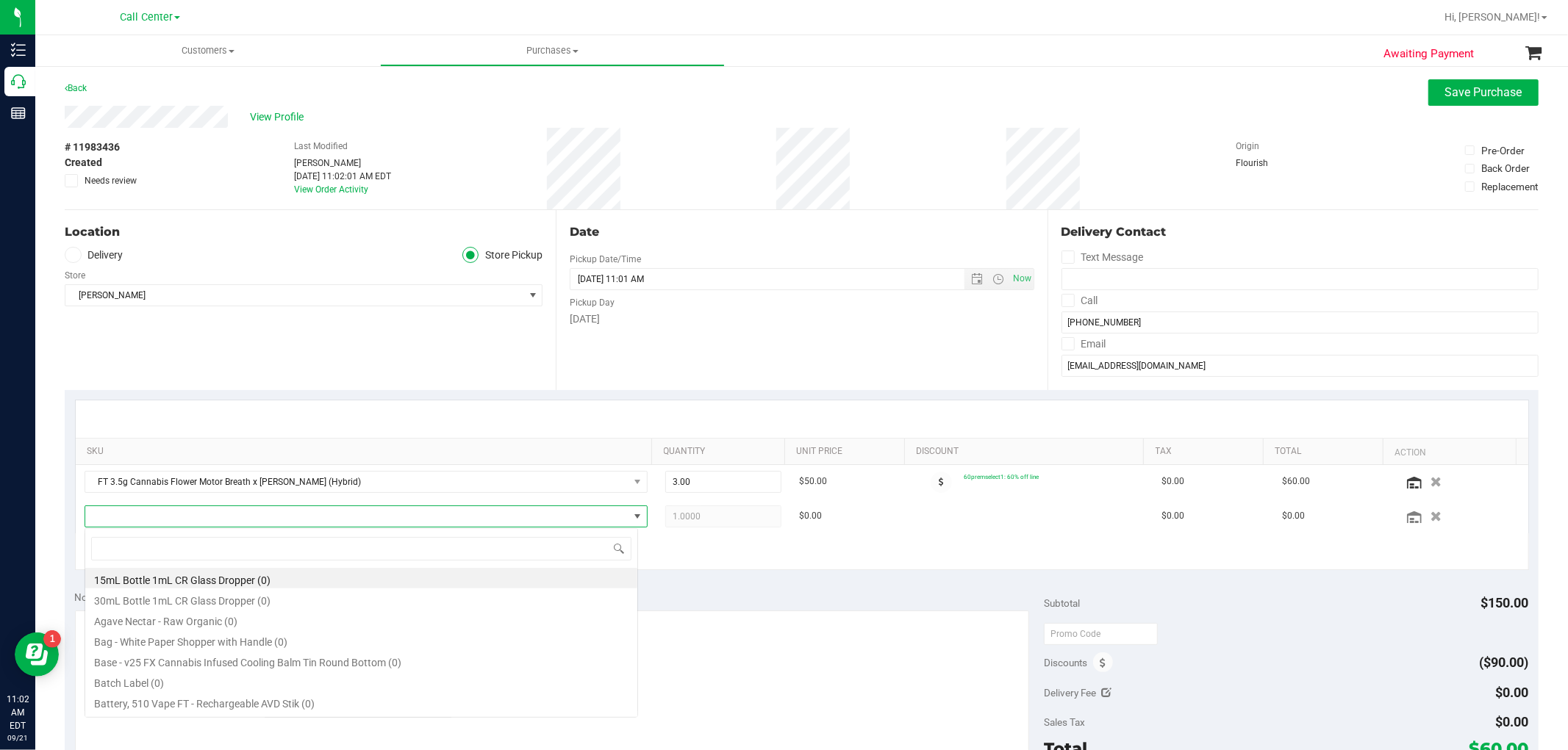
scroll to position [22, 549]
type input "peach"
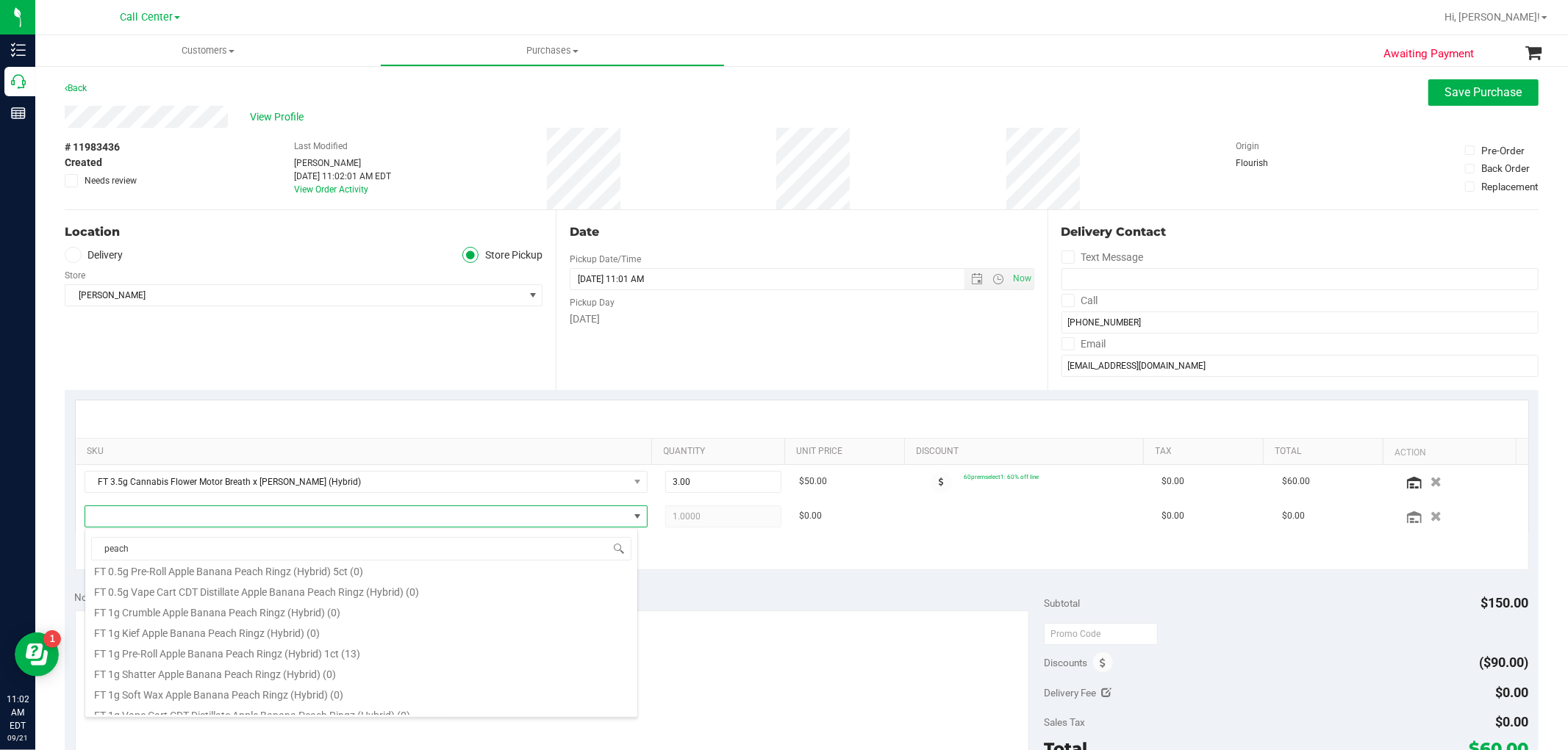
scroll to position [327, 0]
click at [366, 687] on li "FT 3.5g Cannabis Flower Apple Banana Peach Ringz (Hybrid) (6)" at bounding box center [361, 685] width 552 height 21
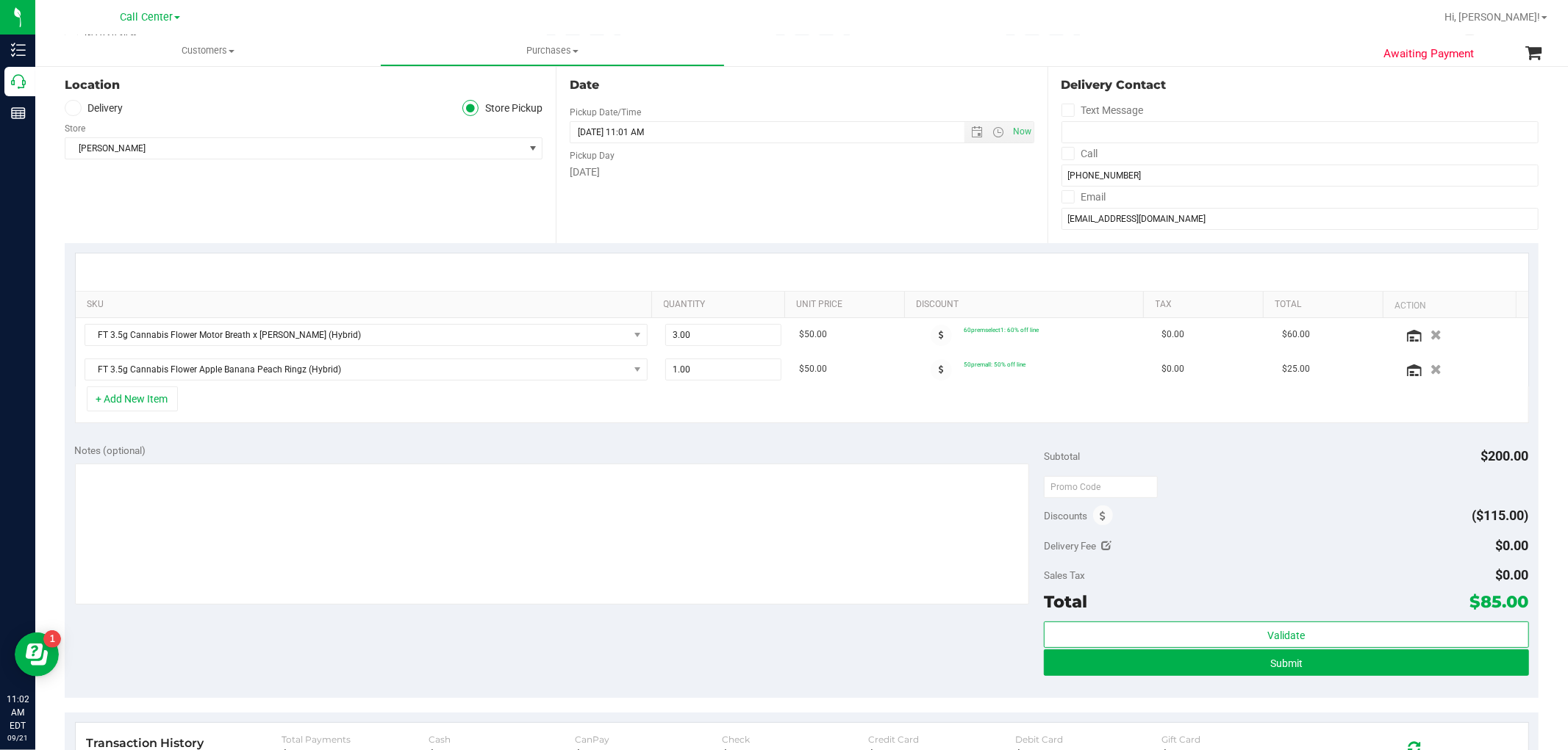
scroll to position [163, 0]
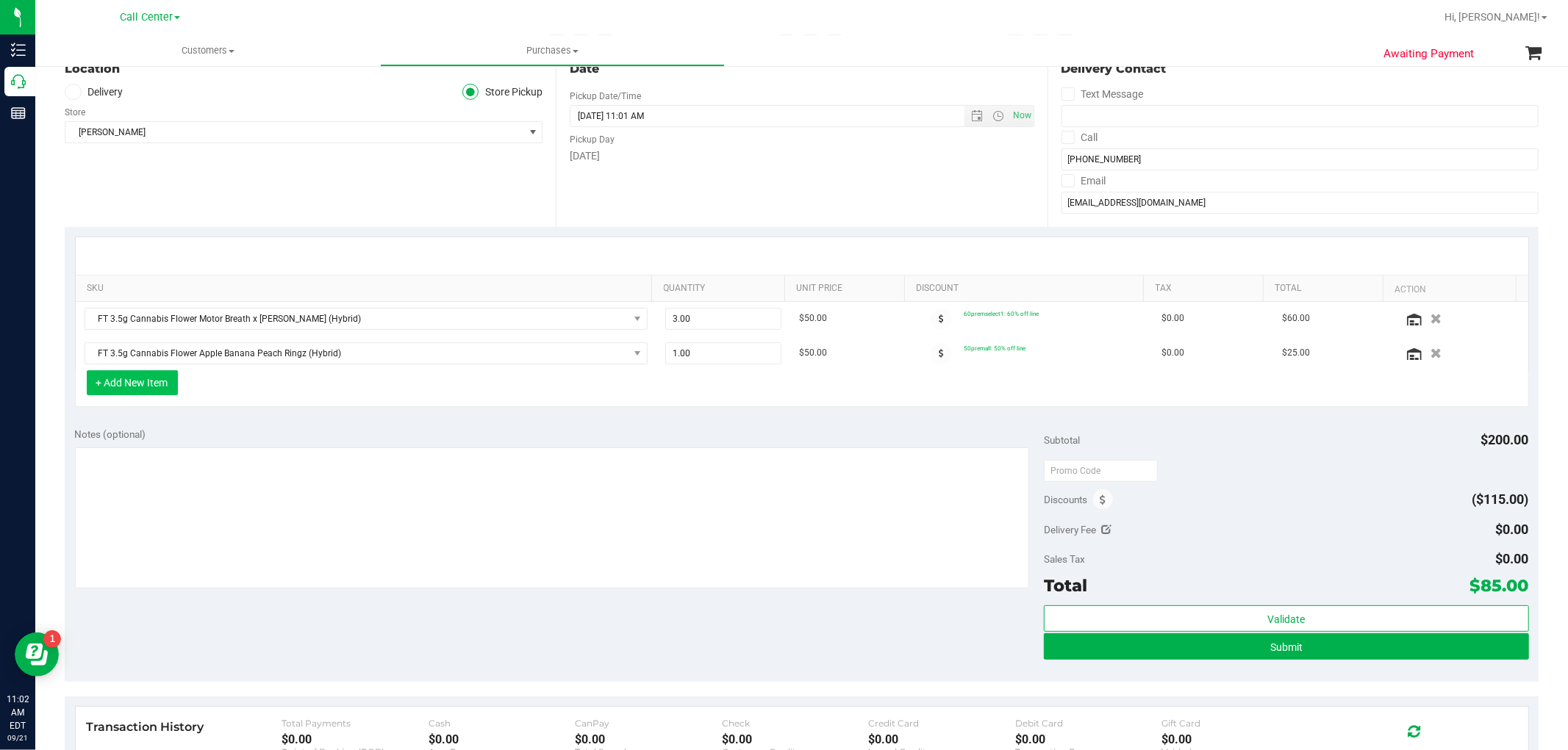
click at [116, 384] on button "+ Add New Item" at bounding box center [133, 383] width 91 height 25
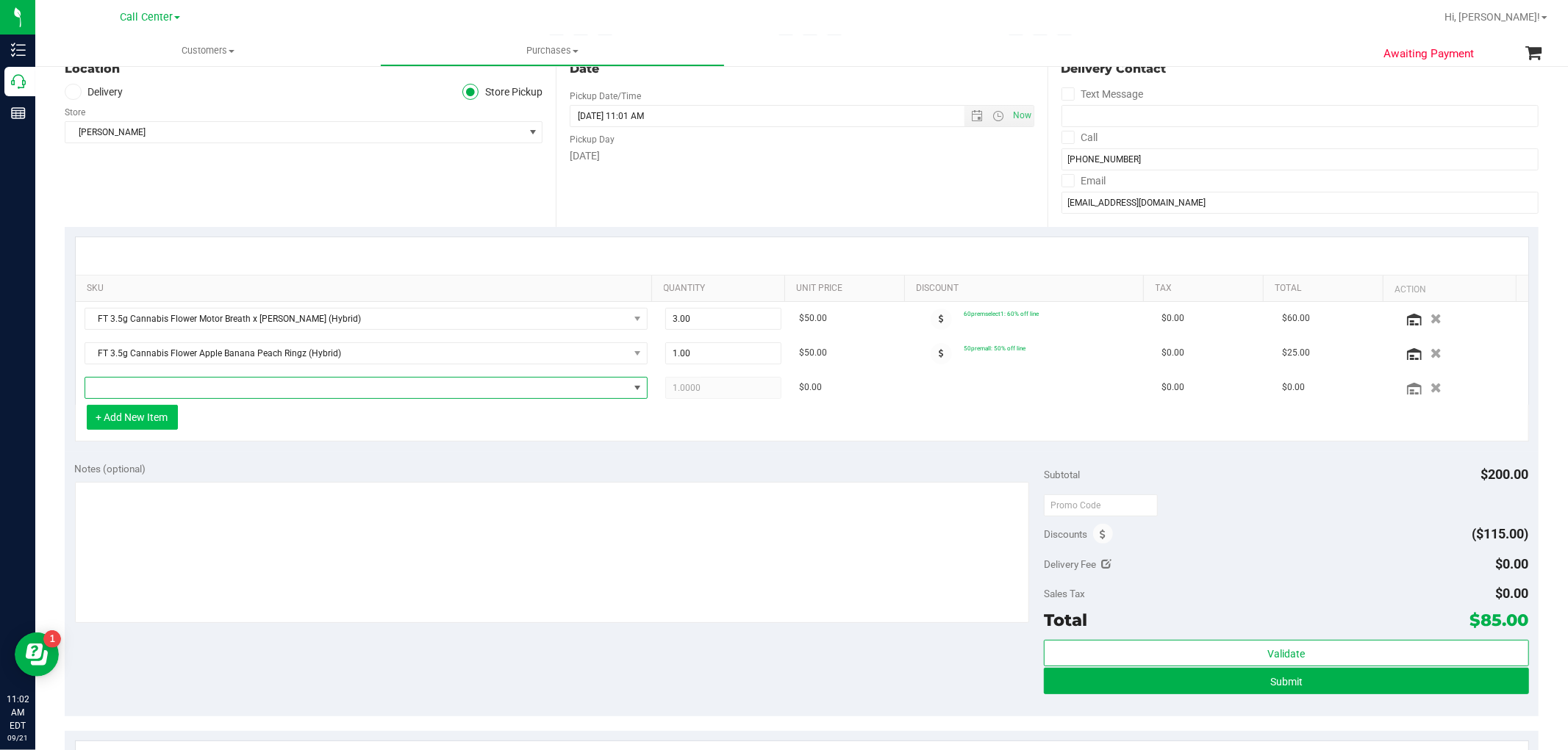
click at [116, 384] on span "NO DATA FOUND" at bounding box center [356, 388] width 543 height 21
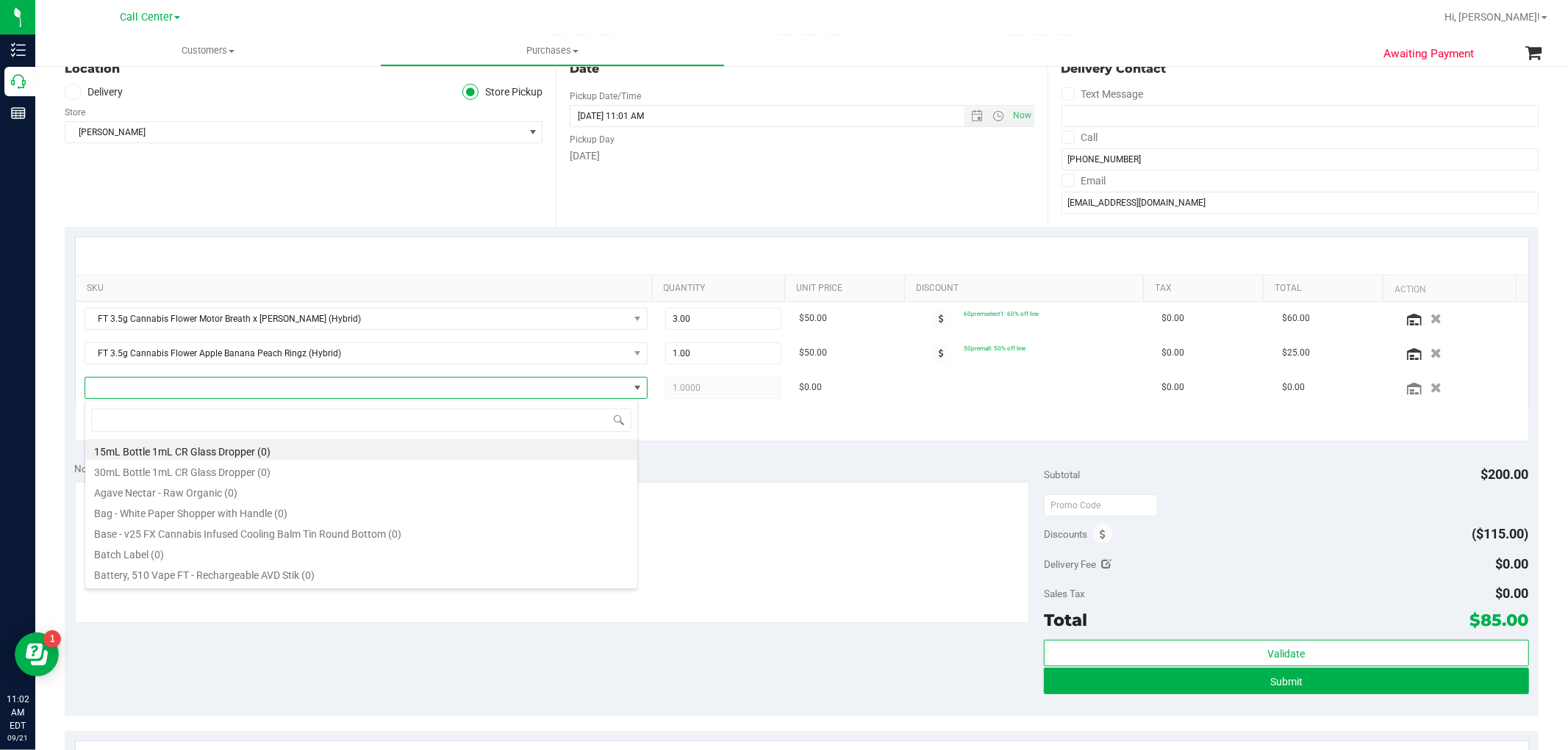
scroll to position [22, 553]
type input "creamsi"
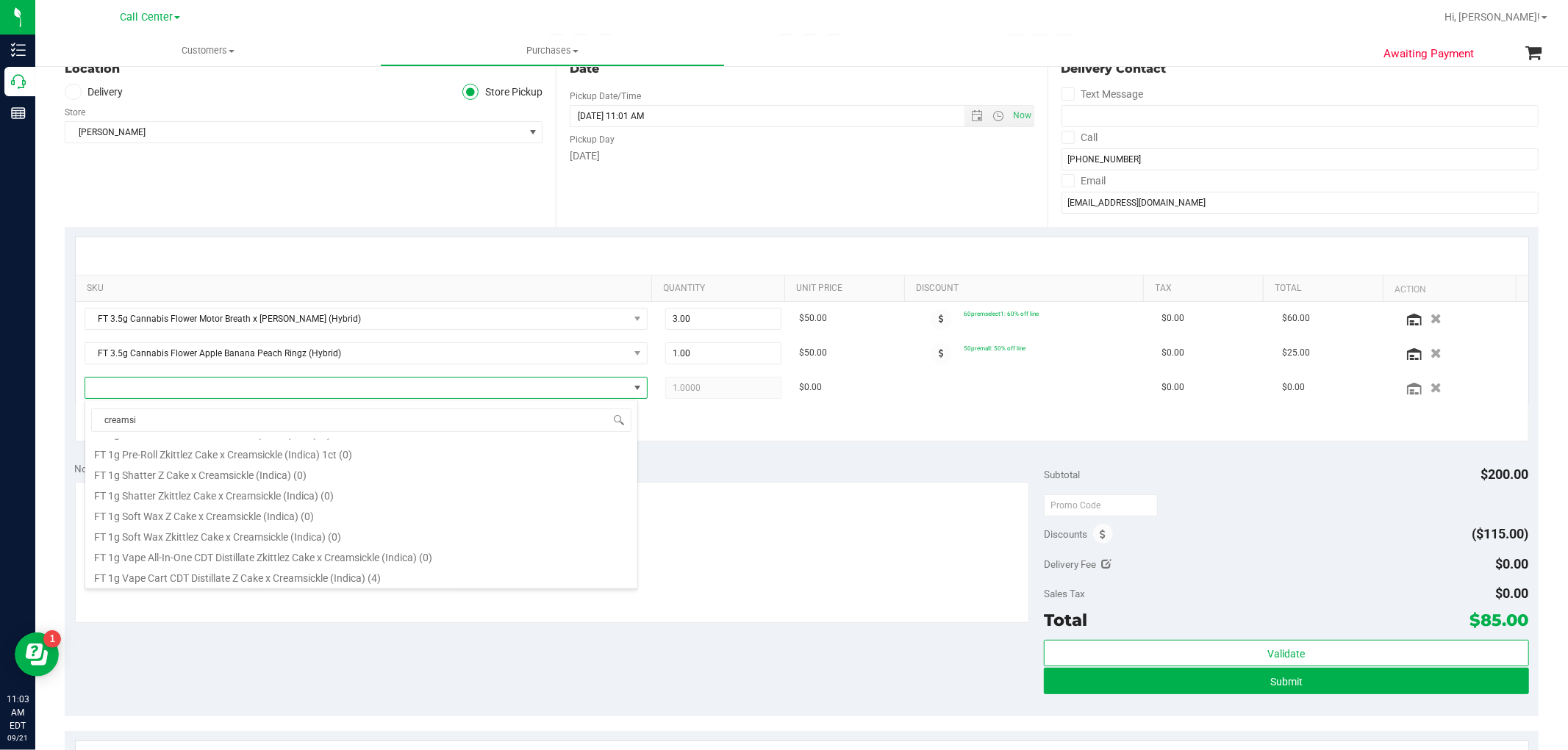
scroll to position [408, 0]
click at [162, 491] on li "FT 1g Vape Cart CDT Distillate Z Cake x Creamsickle (Indica) (4)" at bounding box center [361, 494] width 552 height 21
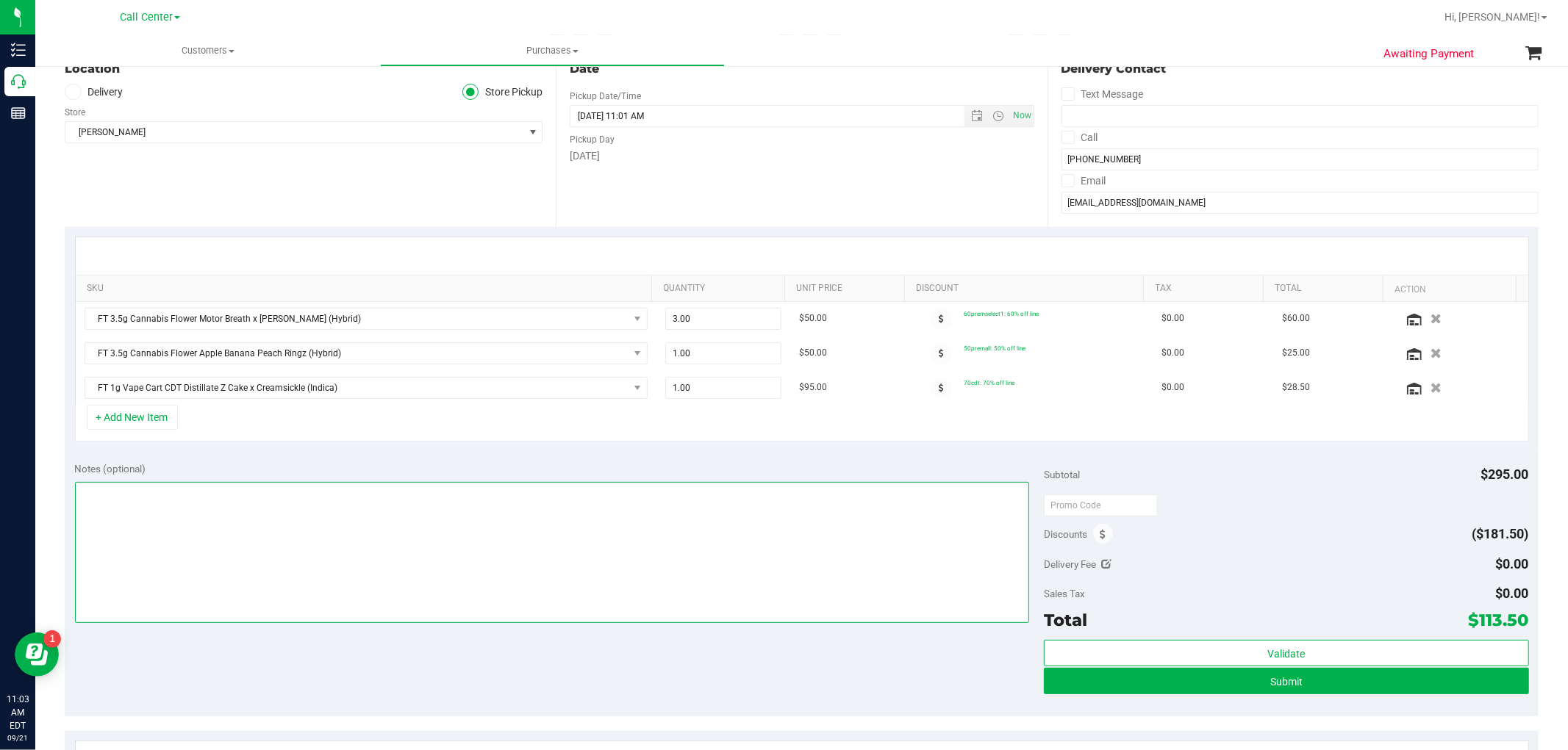
click at [496, 525] on textarea at bounding box center [552, 552] width 955 height 141
type textarea "-- cc GR"
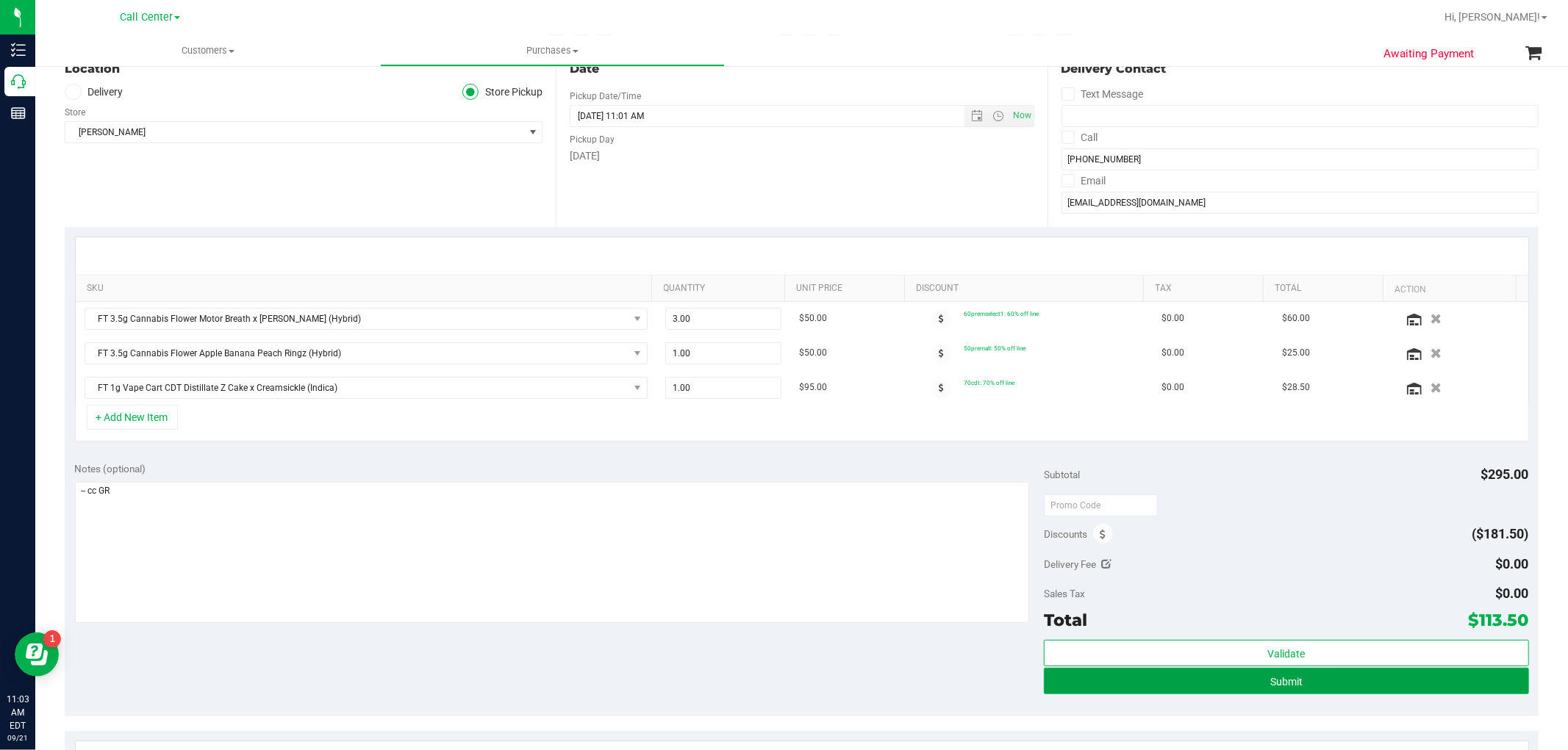
click at [1275, 671] on button "Submit" at bounding box center [1286, 681] width 484 height 27
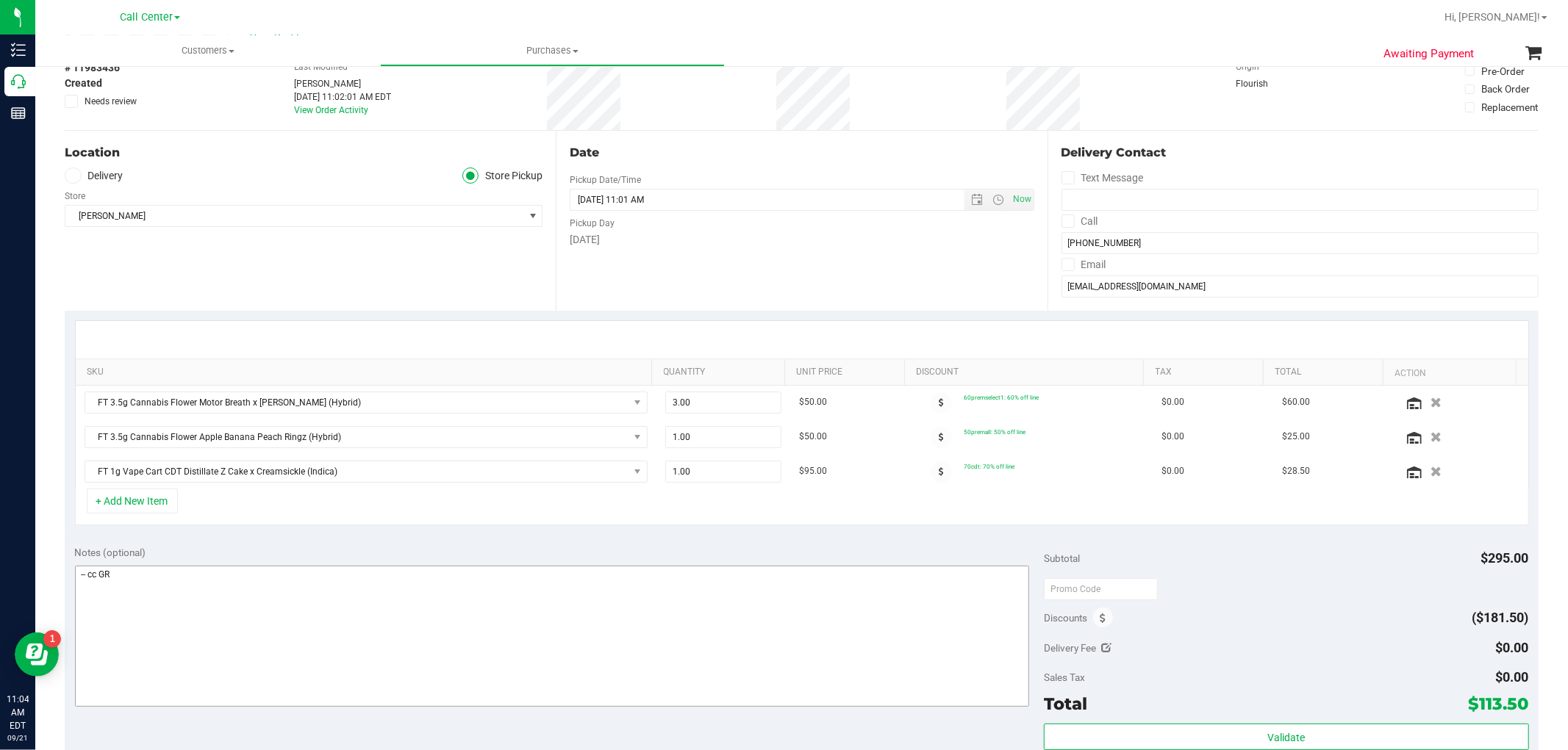
scroll to position [0, 0]
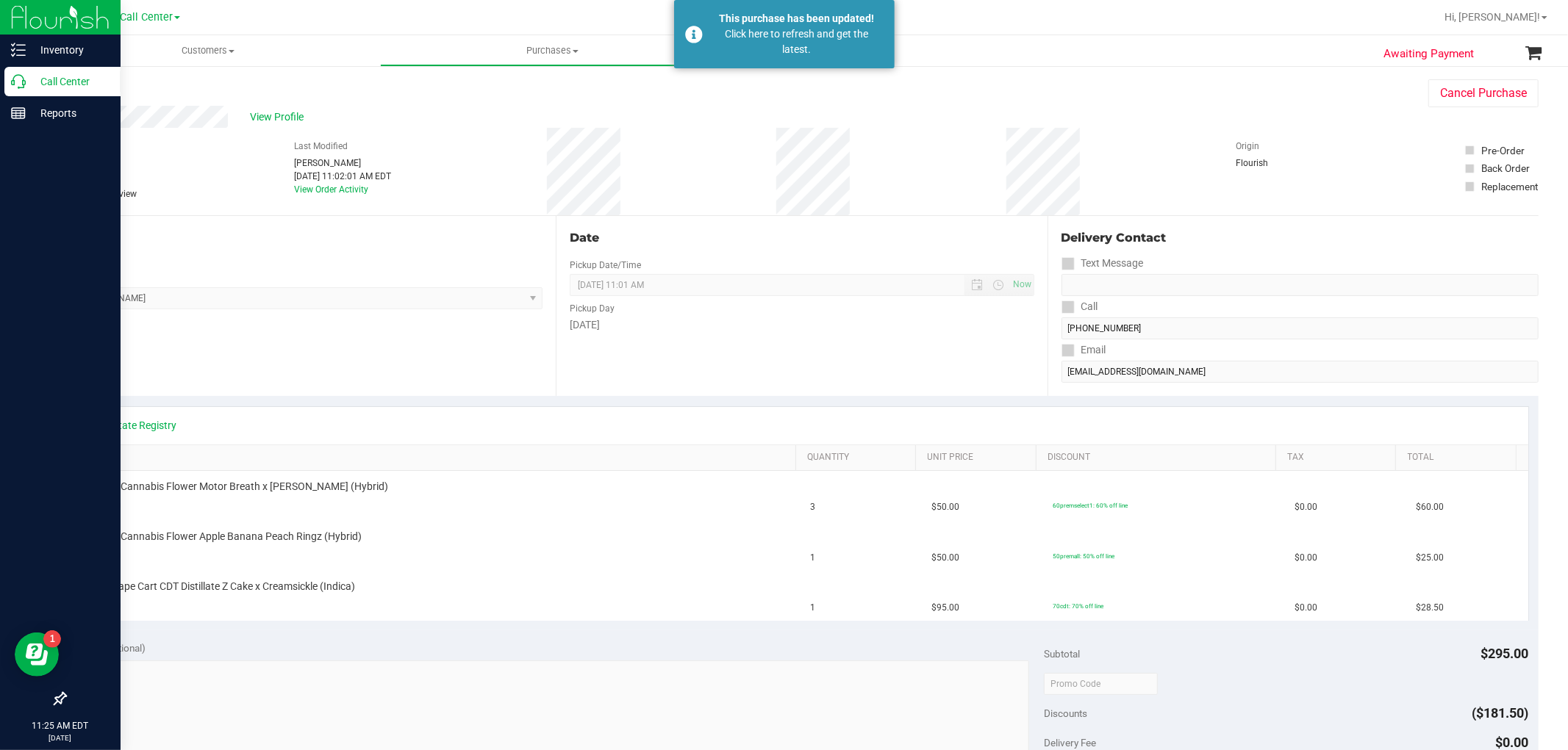
click at [22, 92] on div "Call Center" at bounding box center [63, 81] width 117 height 29
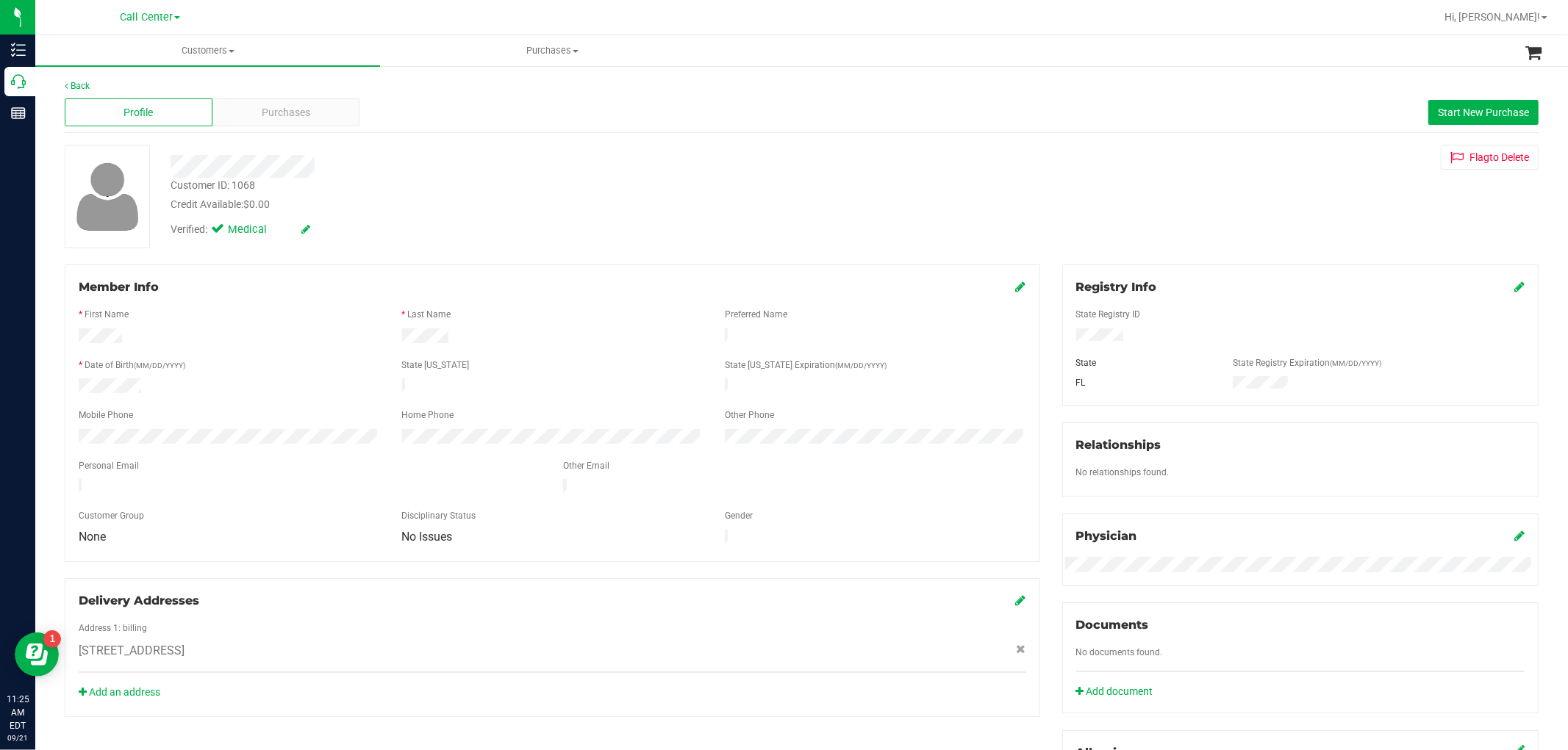
click at [250, 184] on div "Customer ID: 1068" at bounding box center [212, 186] width 84 height 15
copy div "1068"
click at [261, 118] on span "Purchases" at bounding box center [285, 113] width 48 height 15
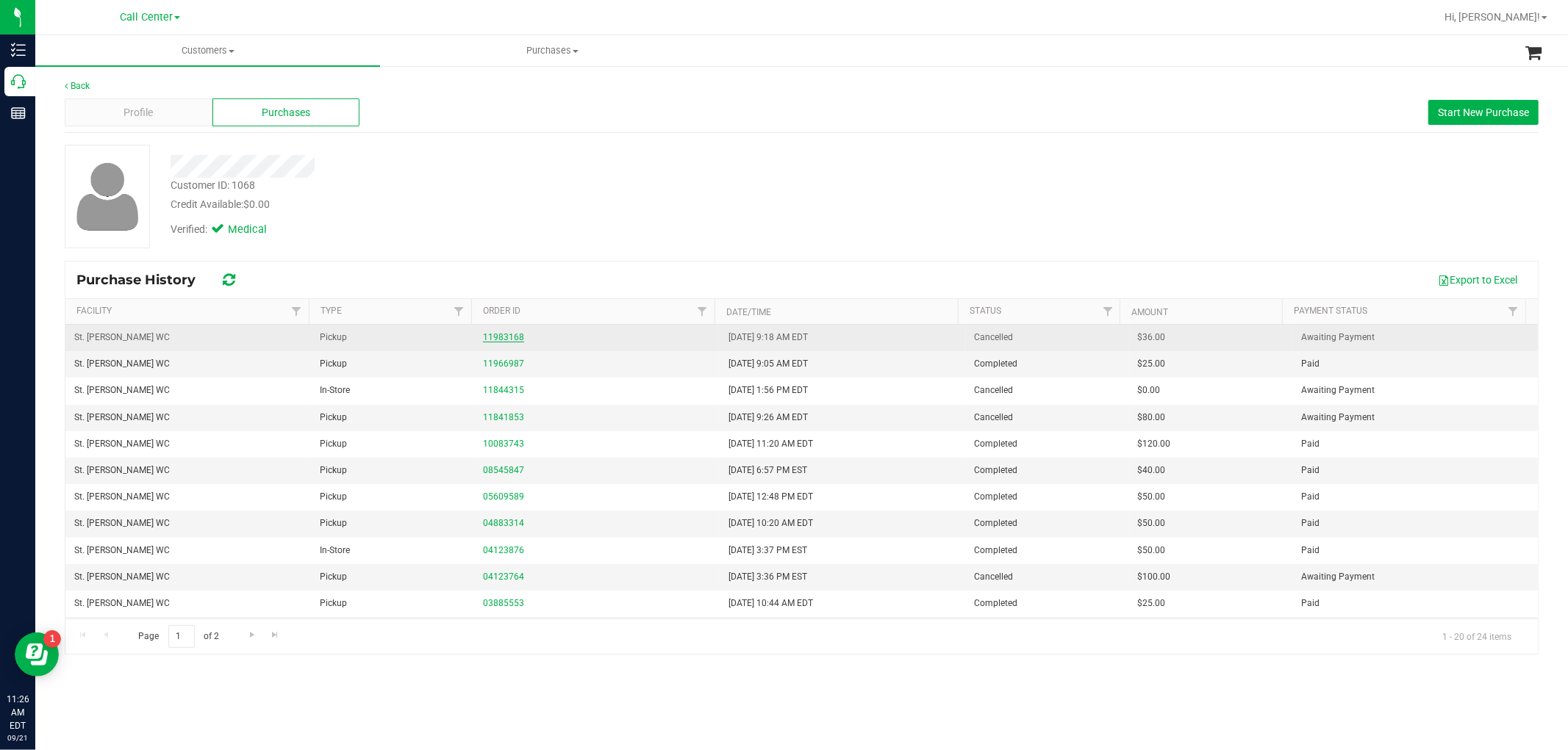
click at [485, 336] on link "11983168" at bounding box center [503, 337] width 41 height 10
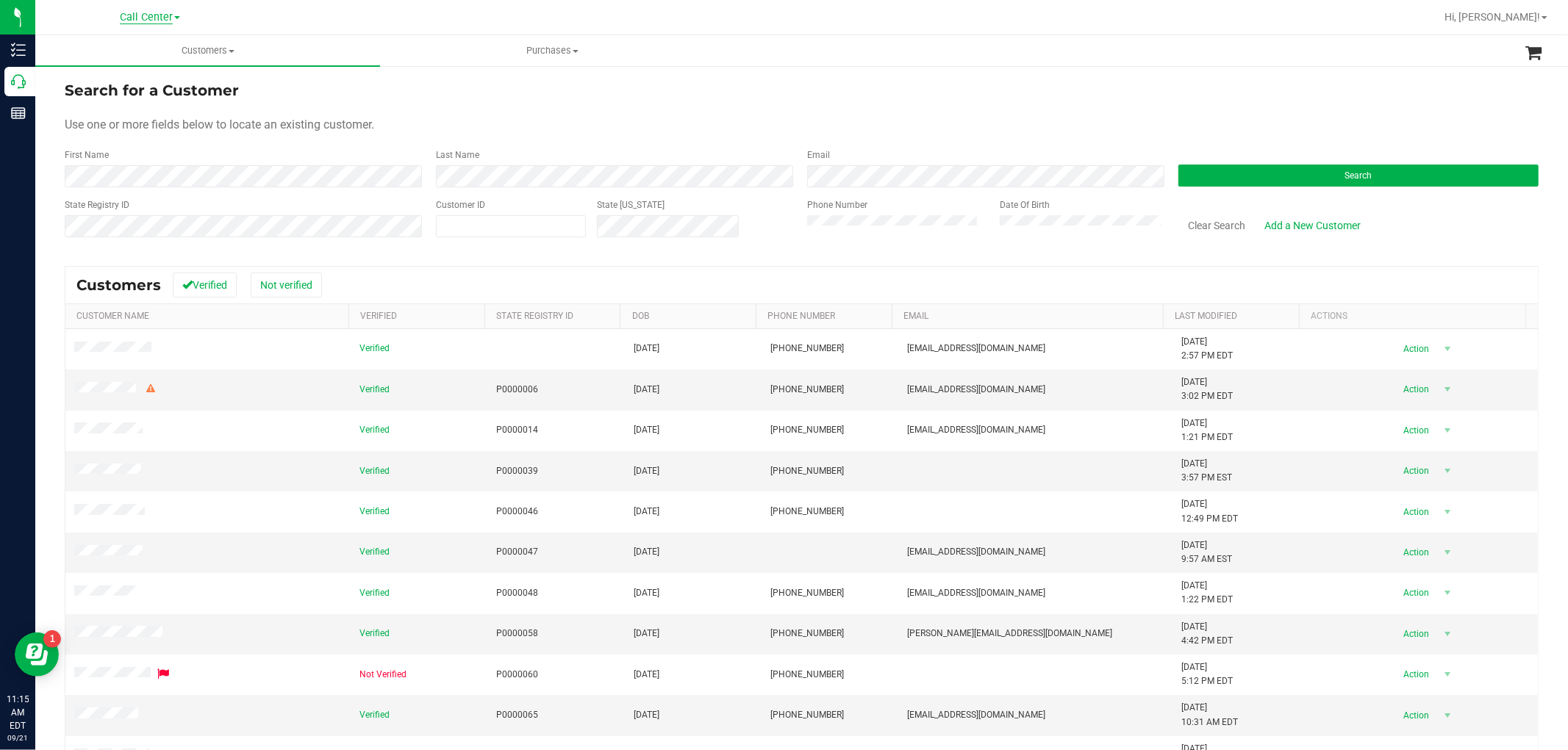
click at [166, 12] on span "Call Center" at bounding box center [146, 18] width 53 height 13
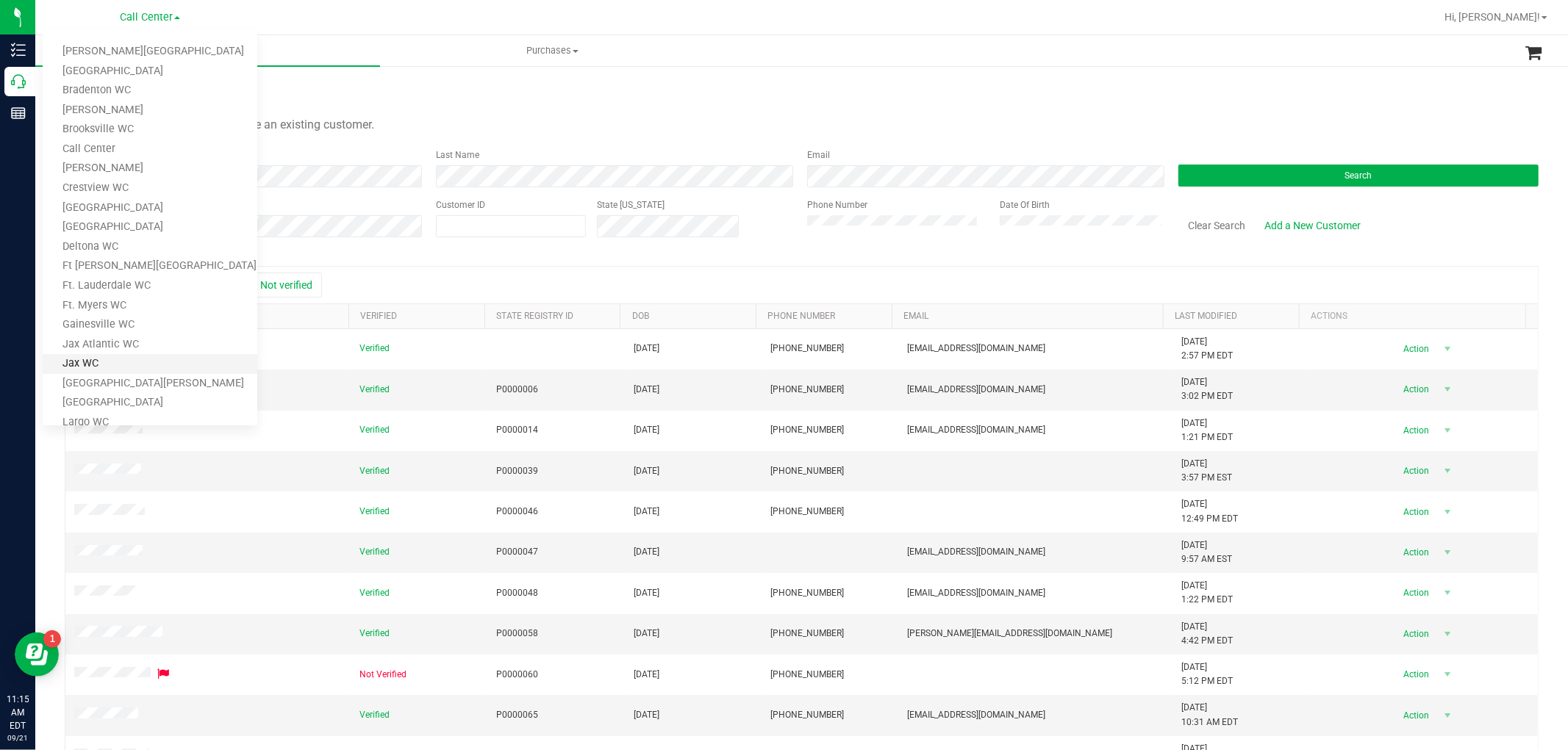
click at [106, 366] on link "Jax WC" at bounding box center [150, 364] width 215 height 20
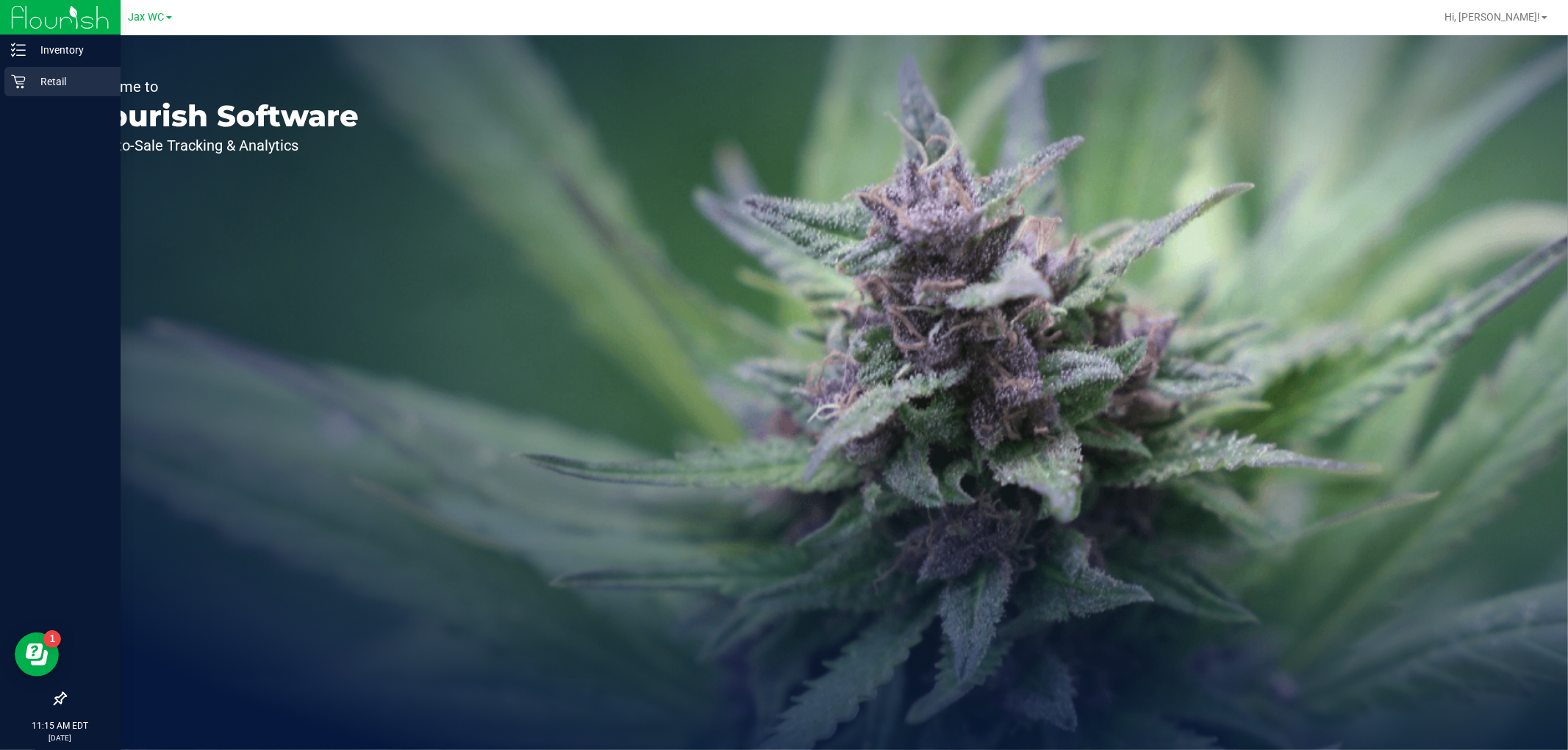
click at [22, 82] on icon at bounding box center [19, 81] width 15 height 15
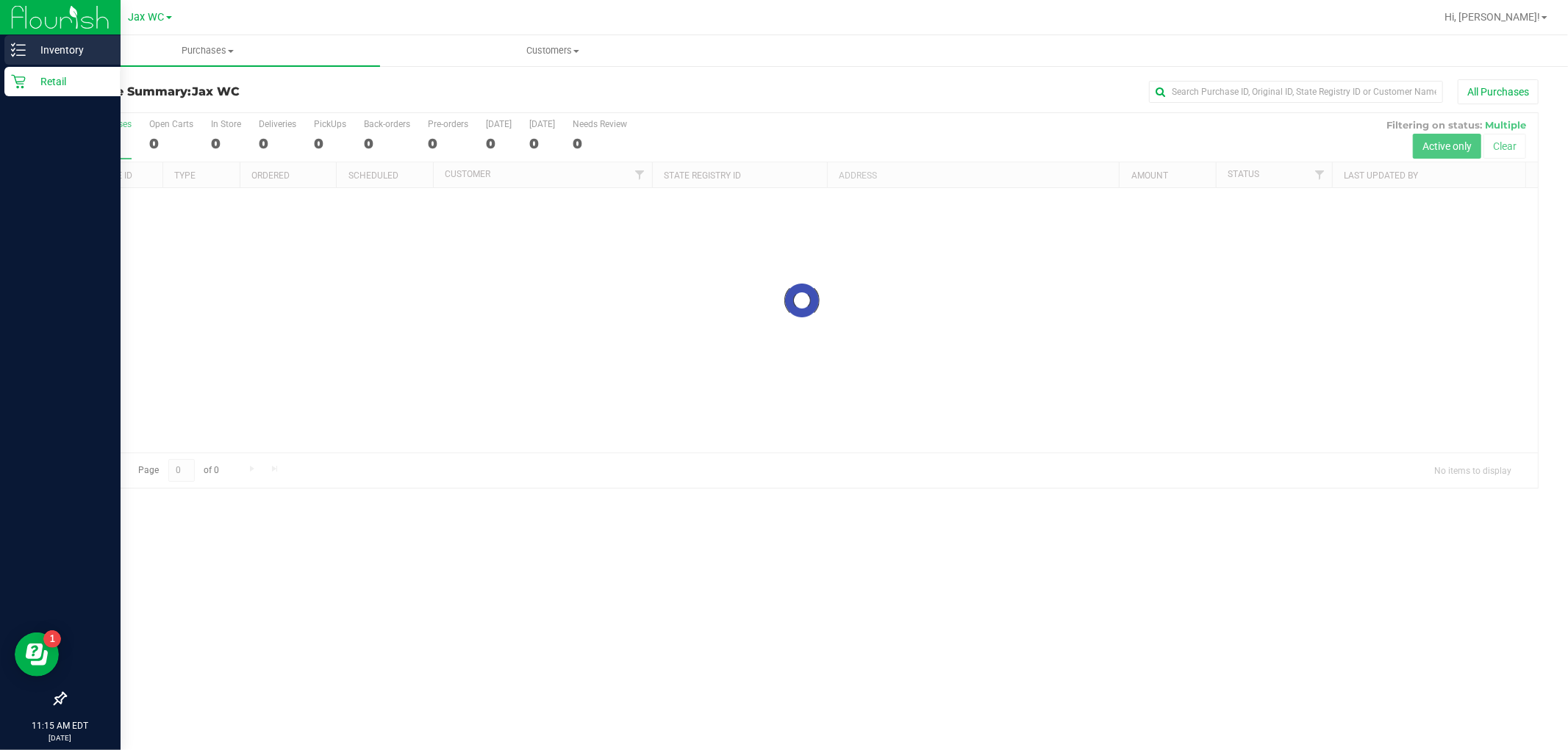
click at [25, 56] on icon at bounding box center [19, 50] width 15 height 15
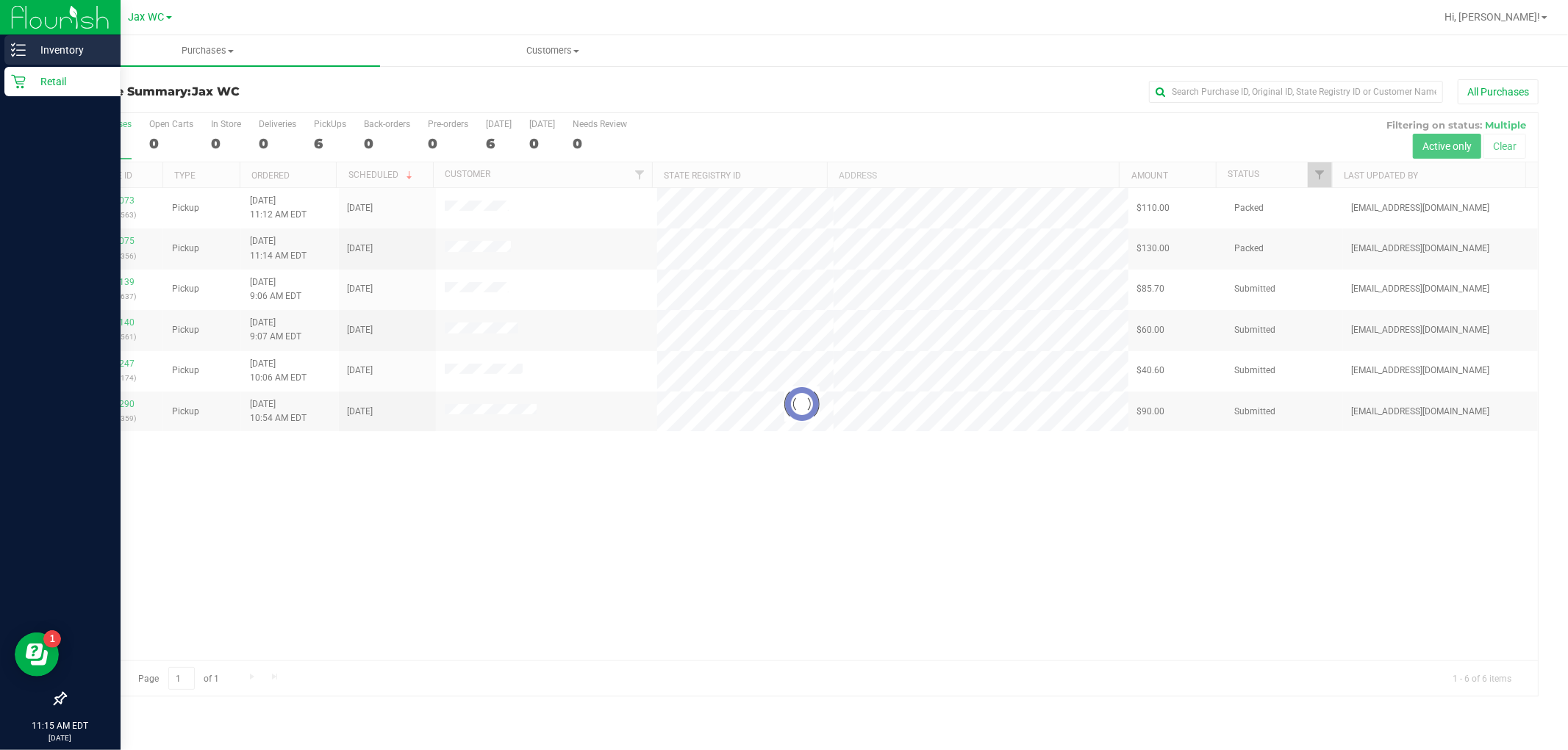
click at [11, 53] on icon at bounding box center [19, 50] width 15 height 15
click at [27, 42] on p "Inventory" at bounding box center [69, 49] width 88 height 18
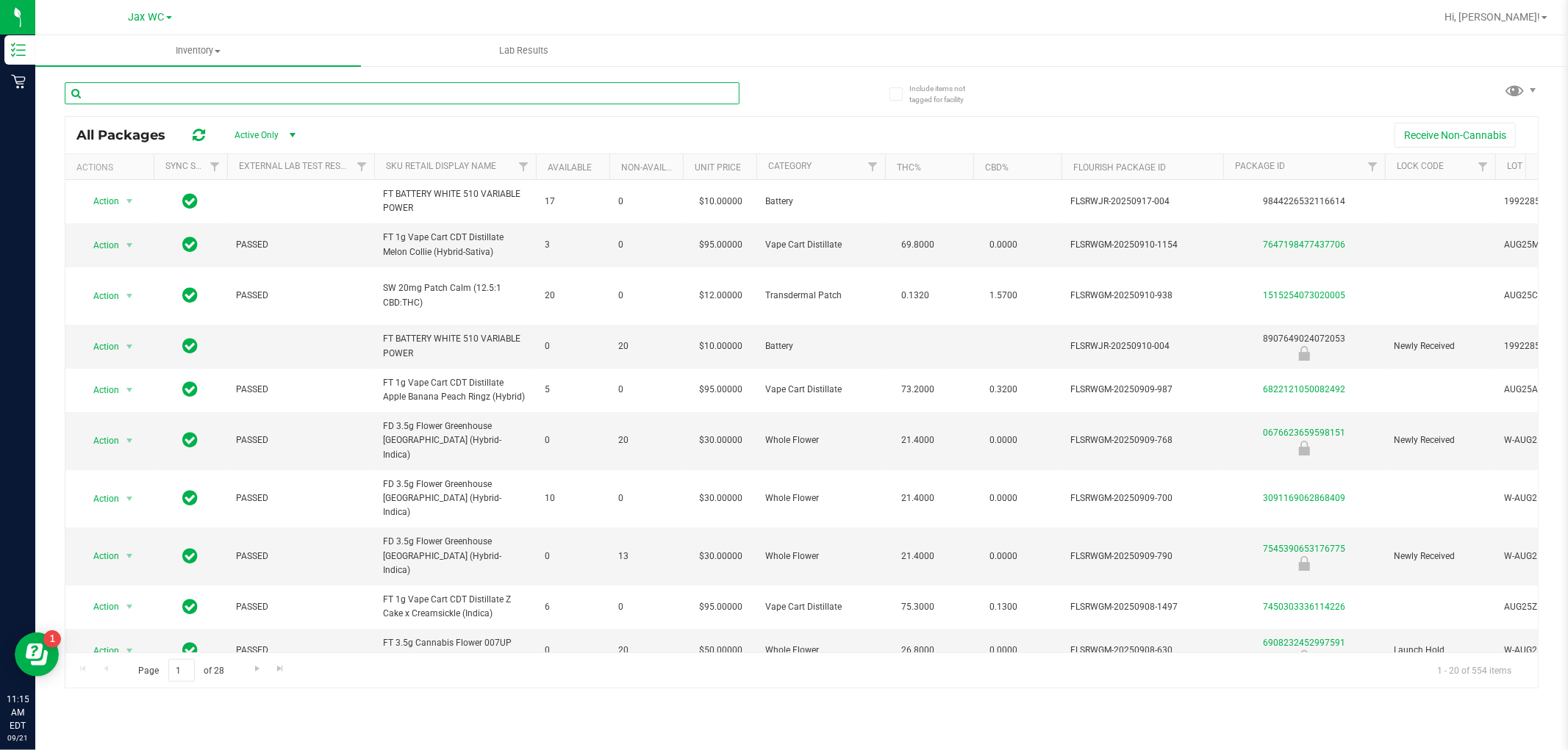
click at [380, 92] on input "text" at bounding box center [402, 93] width 675 height 22
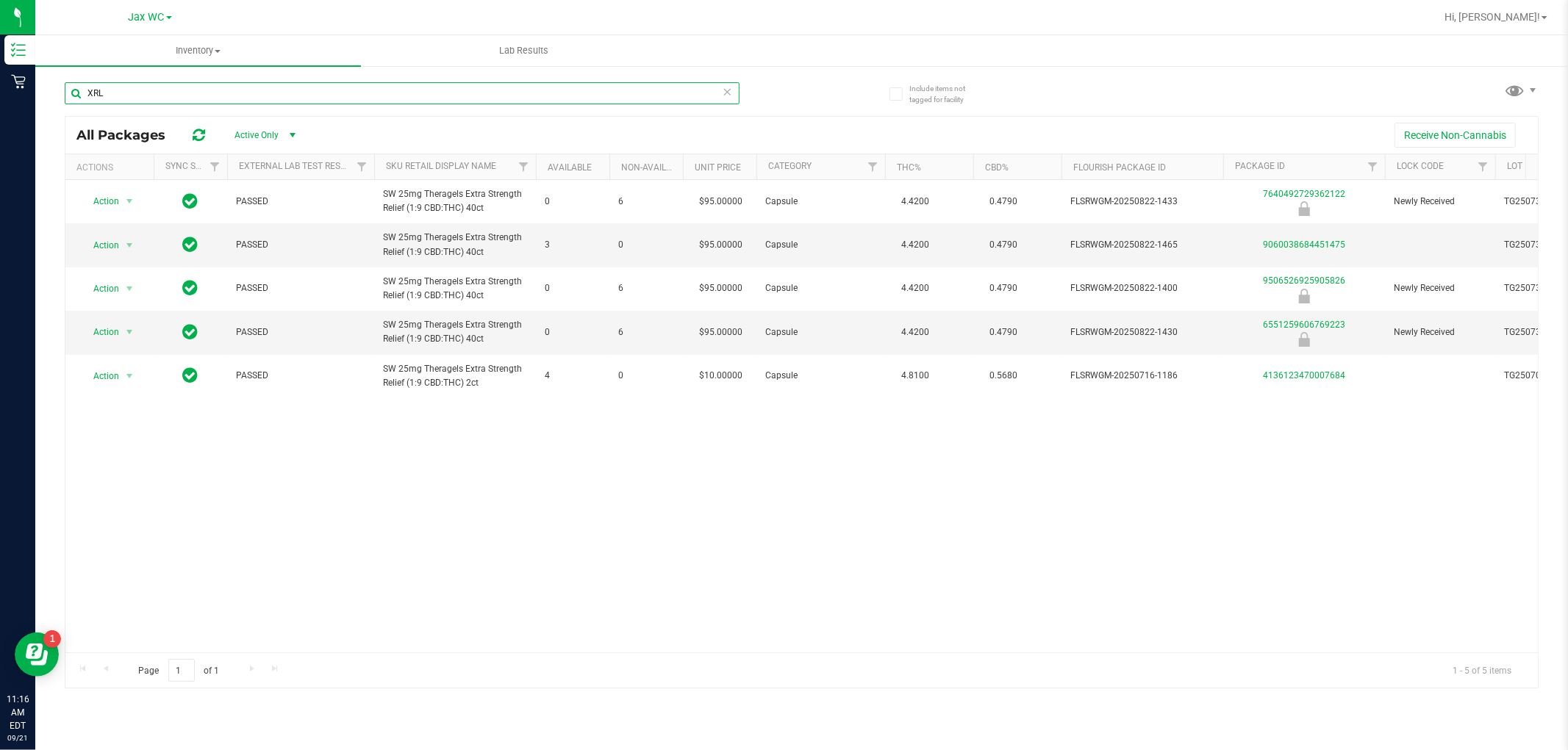
type input "XRL"
drag, startPoint x: 980, startPoint y: 513, endPoint x: 1038, endPoint y: 718, distance: 213.0
click at [1026, 672] on div "All Packages Active Only Active Only Lab Samples Locked All External Internal R…" at bounding box center [802, 402] width 1474 height 573
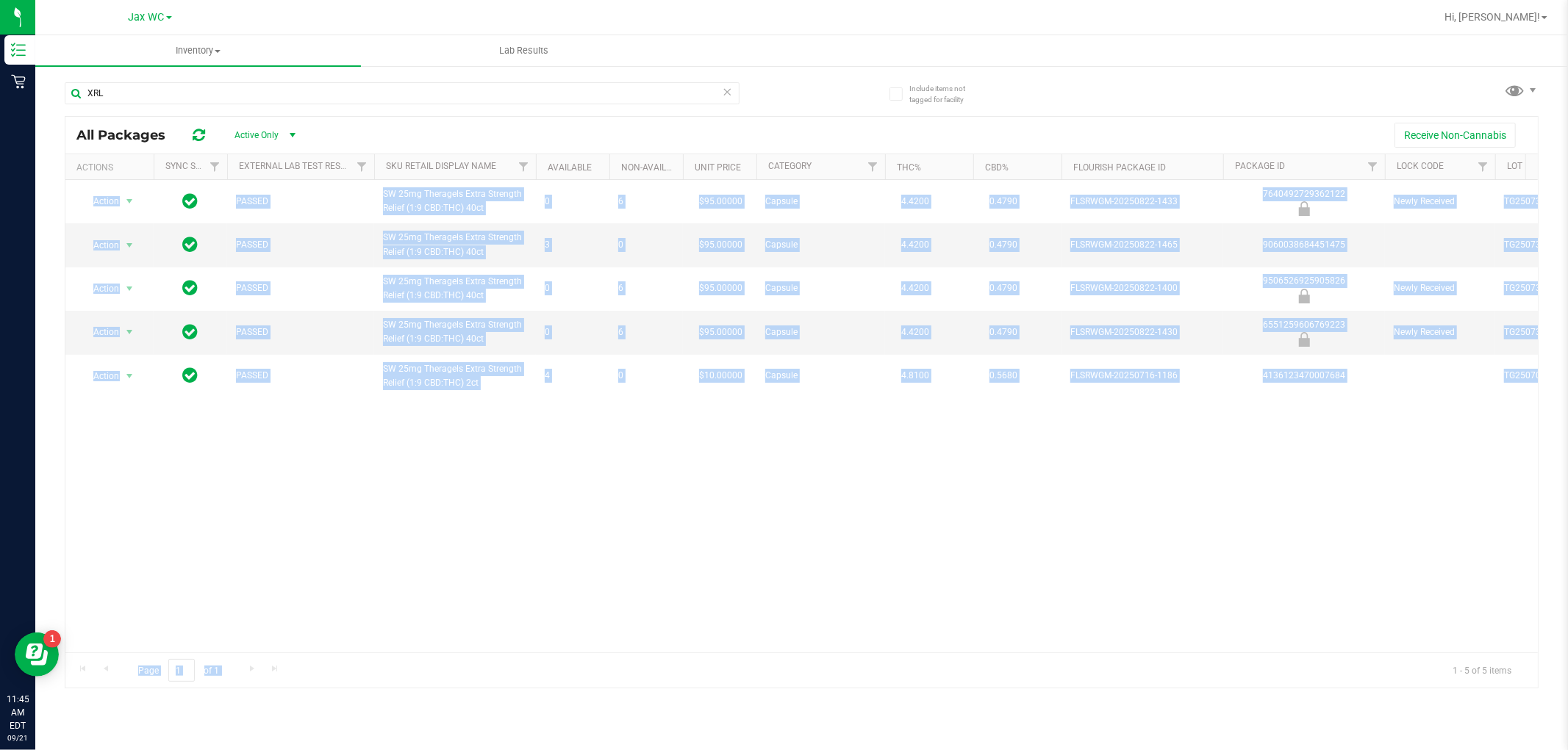
click at [436, 534] on div "Action Action Global inventory Package audit log Print package label Print prod…" at bounding box center [802, 416] width 1472 height 473
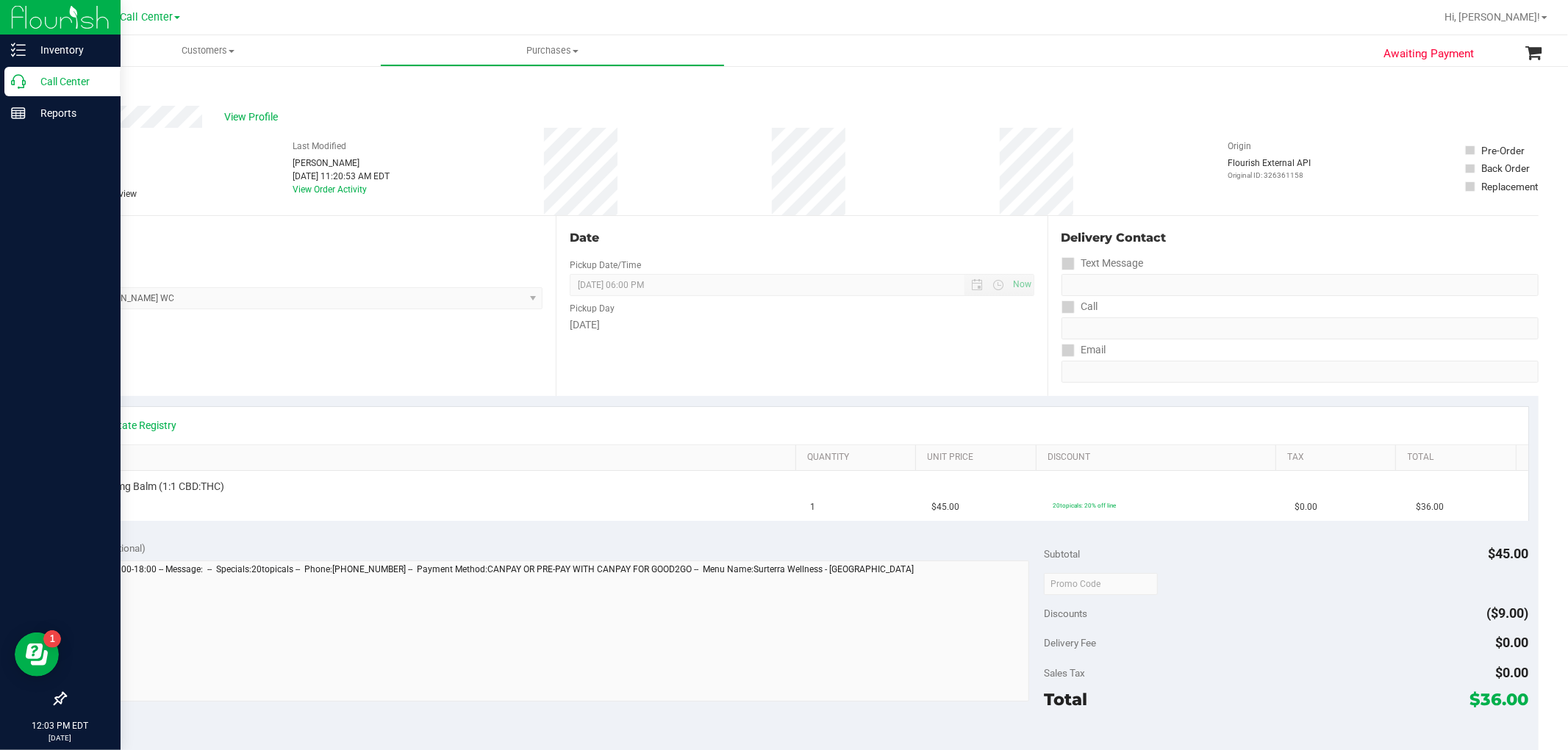
click at [15, 83] on icon at bounding box center [19, 81] width 15 height 15
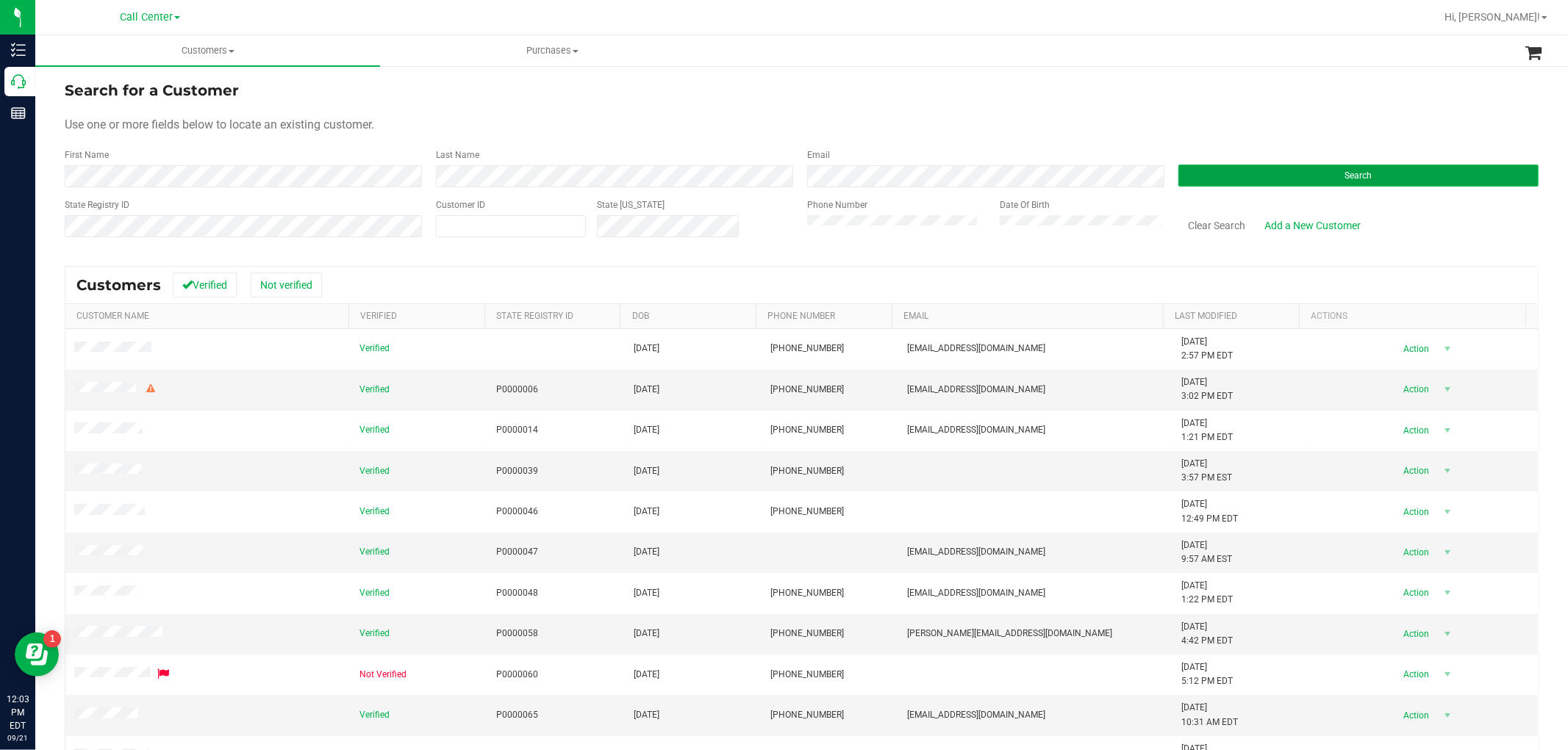
click at [1197, 176] on button "Search" at bounding box center [1359, 175] width 360 height 22
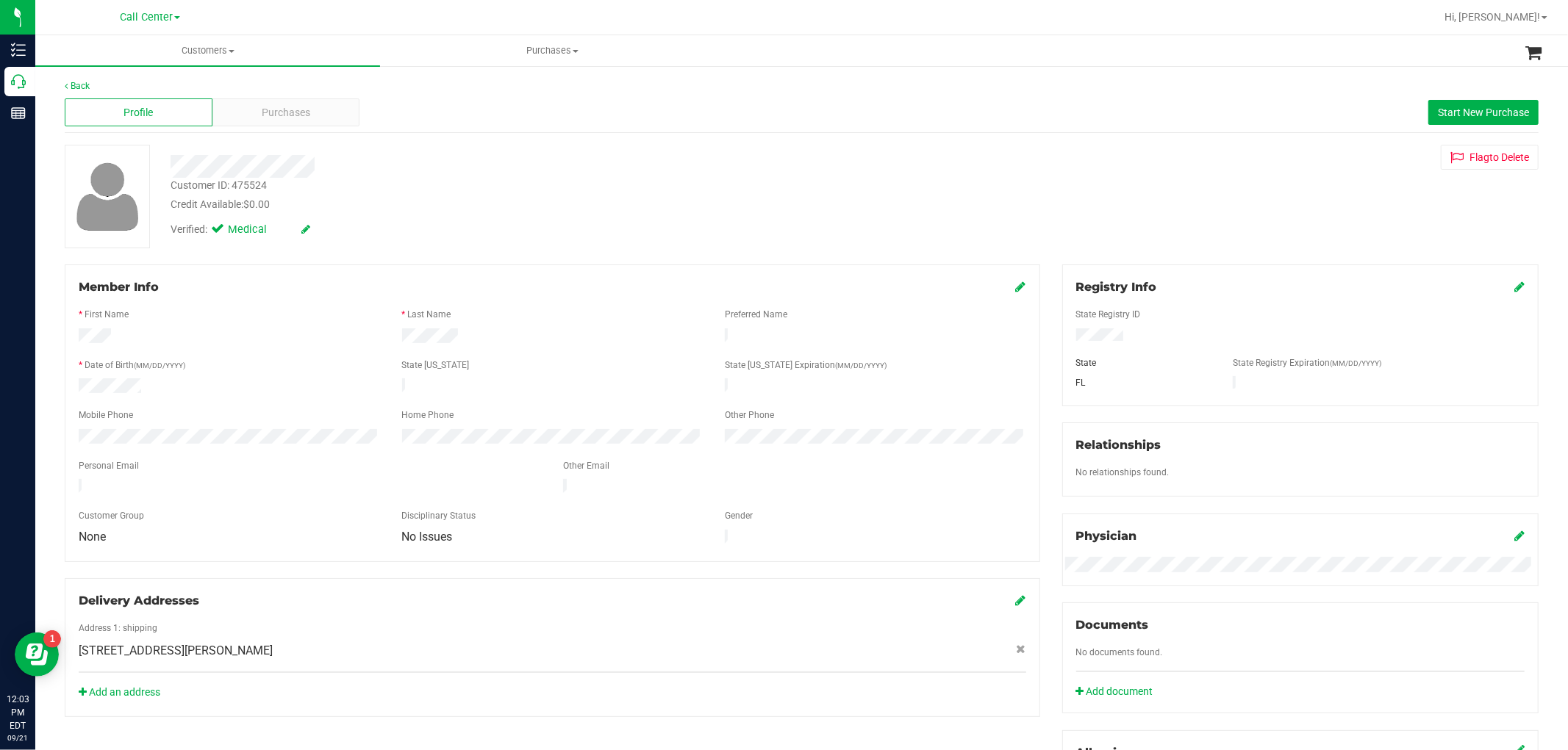
click at [255, 180] on div "Customer ID: 475524" at bounding box center [219, 186] width 97 height 15
copy div "475524"
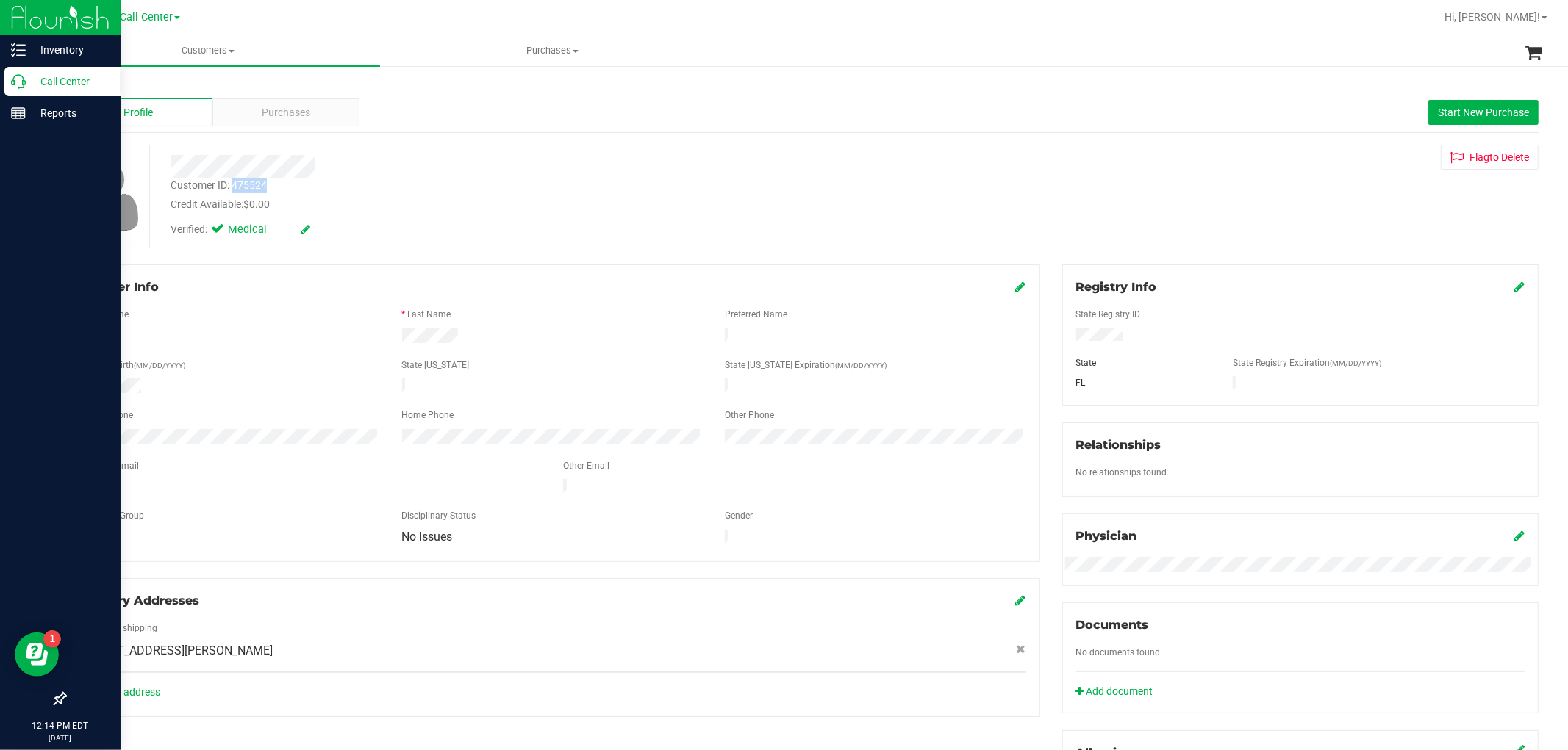
click at [20, 87] on icon at bounding box center [19, 81] width 15 height 15
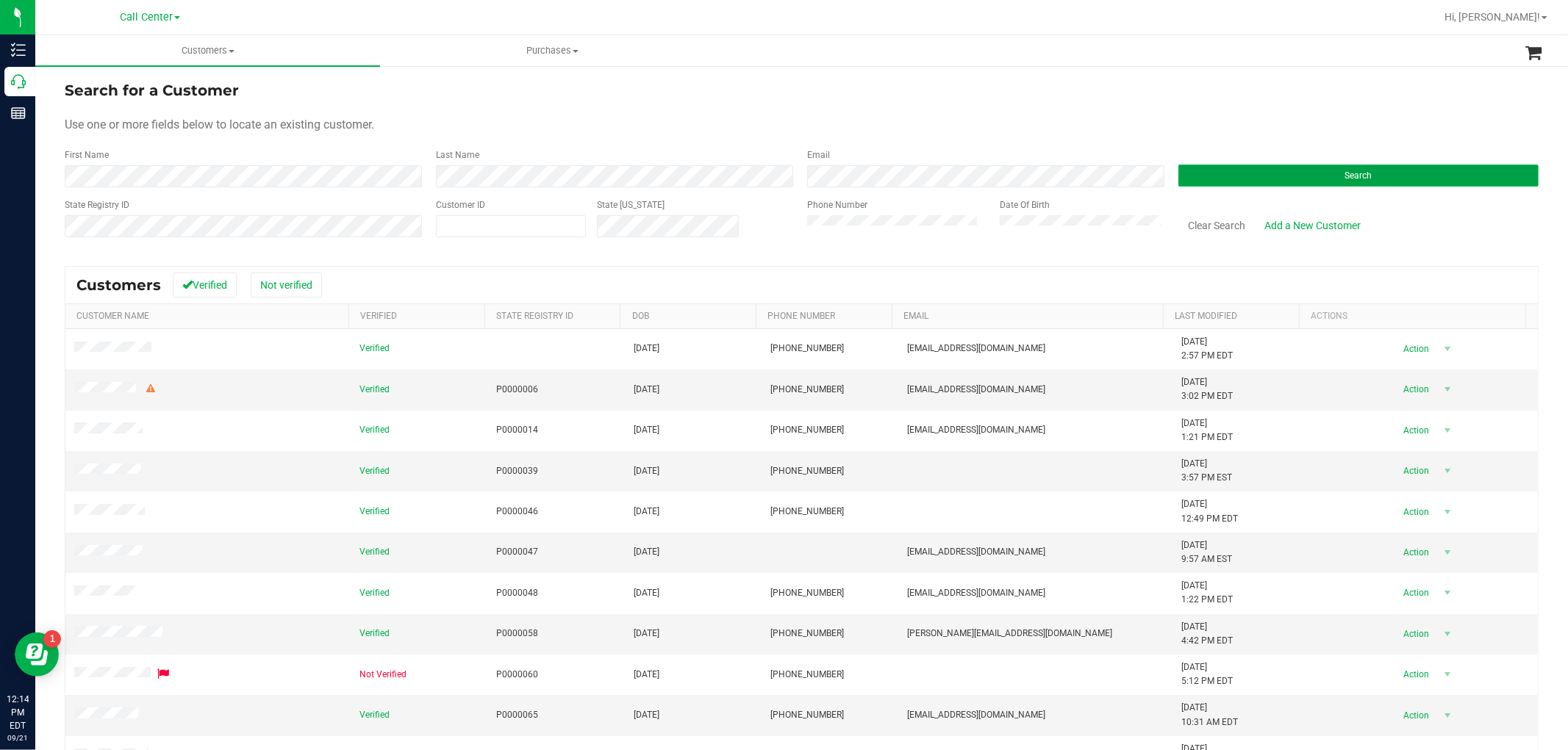
click at [1206, 168] on button "Search" at bounding box center [1359, 175] width 360 height 22
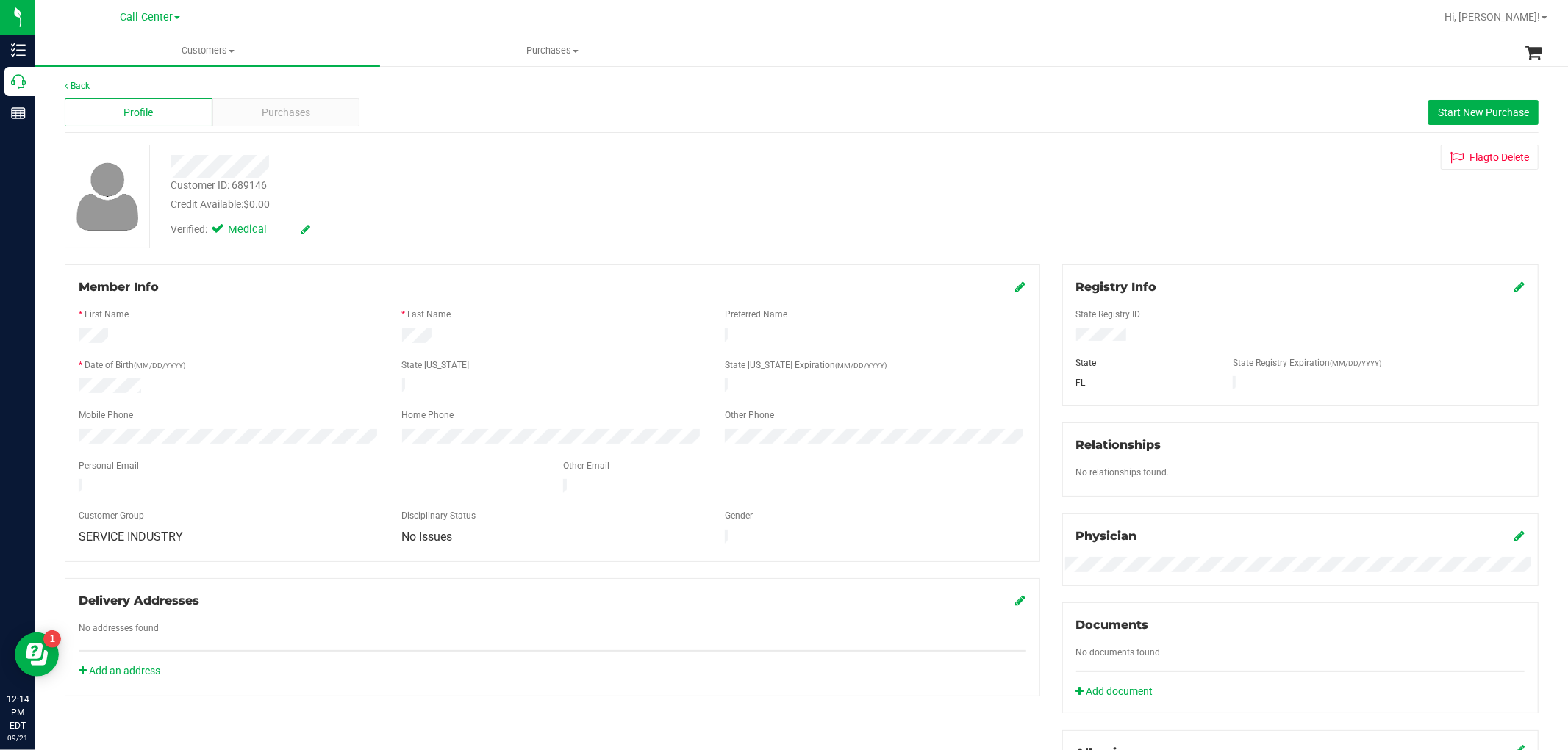
click at [240, 185] on div "Customer ID: 689146" at bounding box center [219, 186] width 97 height 15
copy div "689146"
click at [243, 110] on div "Purchases" at bounding box center [286, 112] width 148 height 27
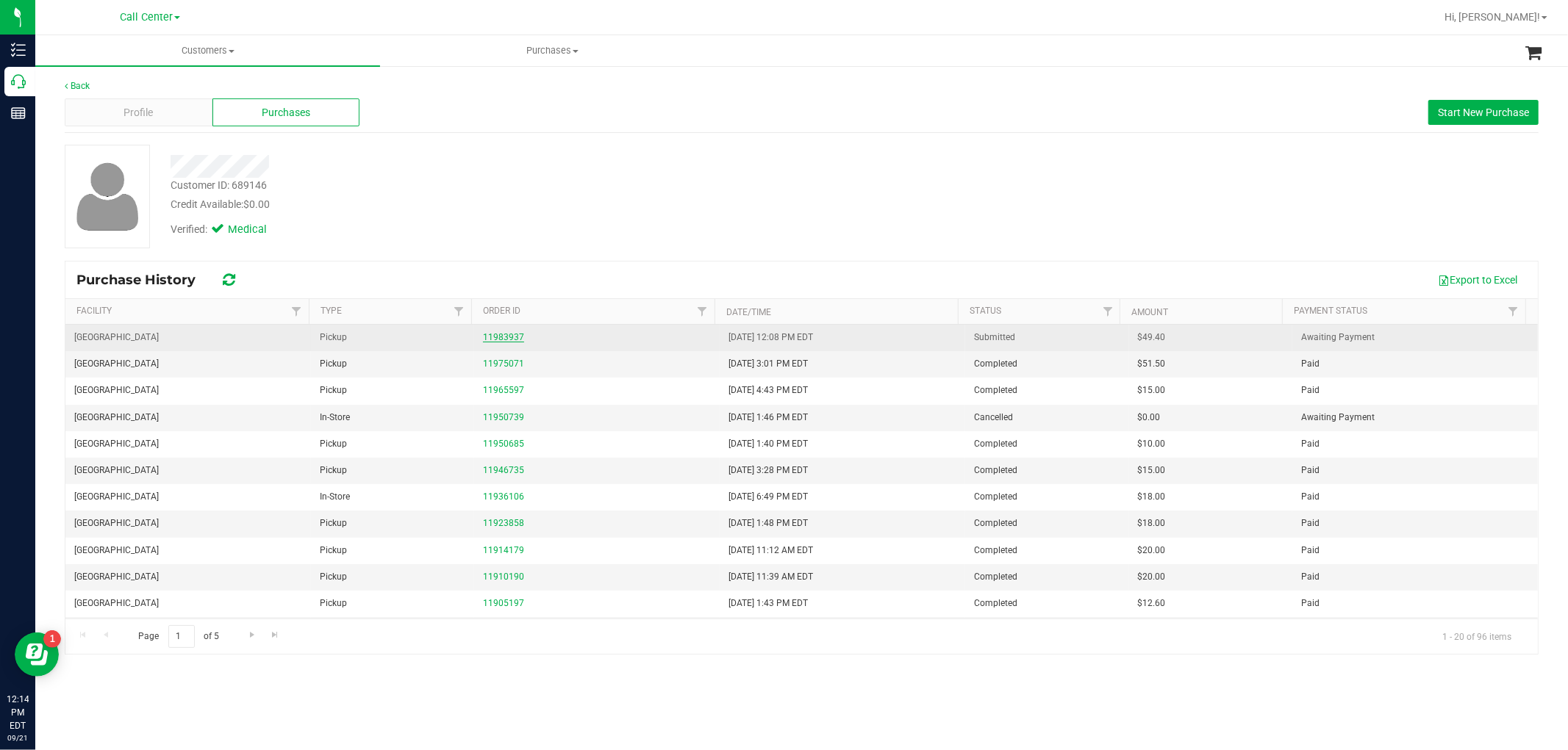
click at [497, 336] on link "11983937" at bounding box center [503, 337] width 41 height 10
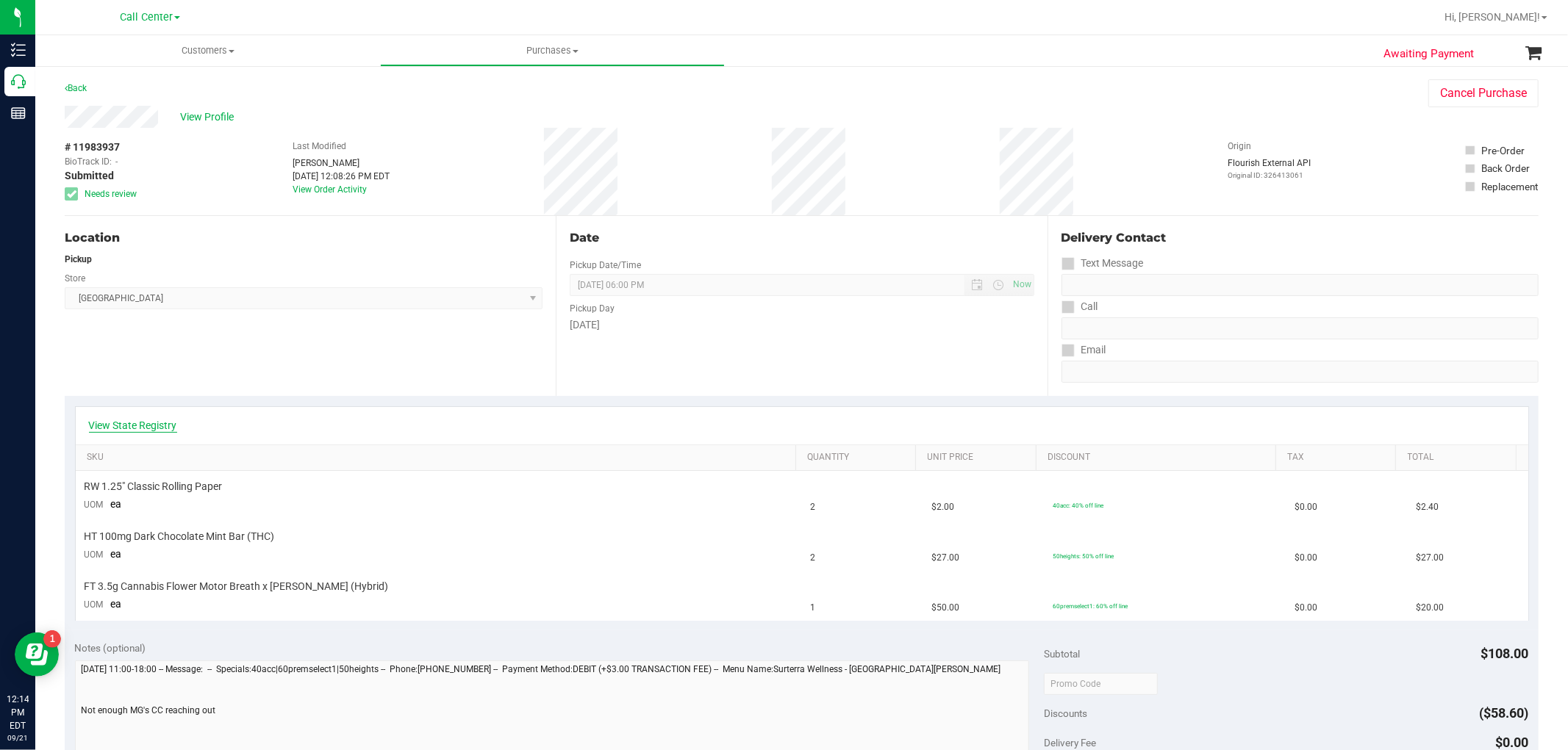
click at [119, 429] on link "View State Registry" at bounding box center [133, 426] width 88 height 15
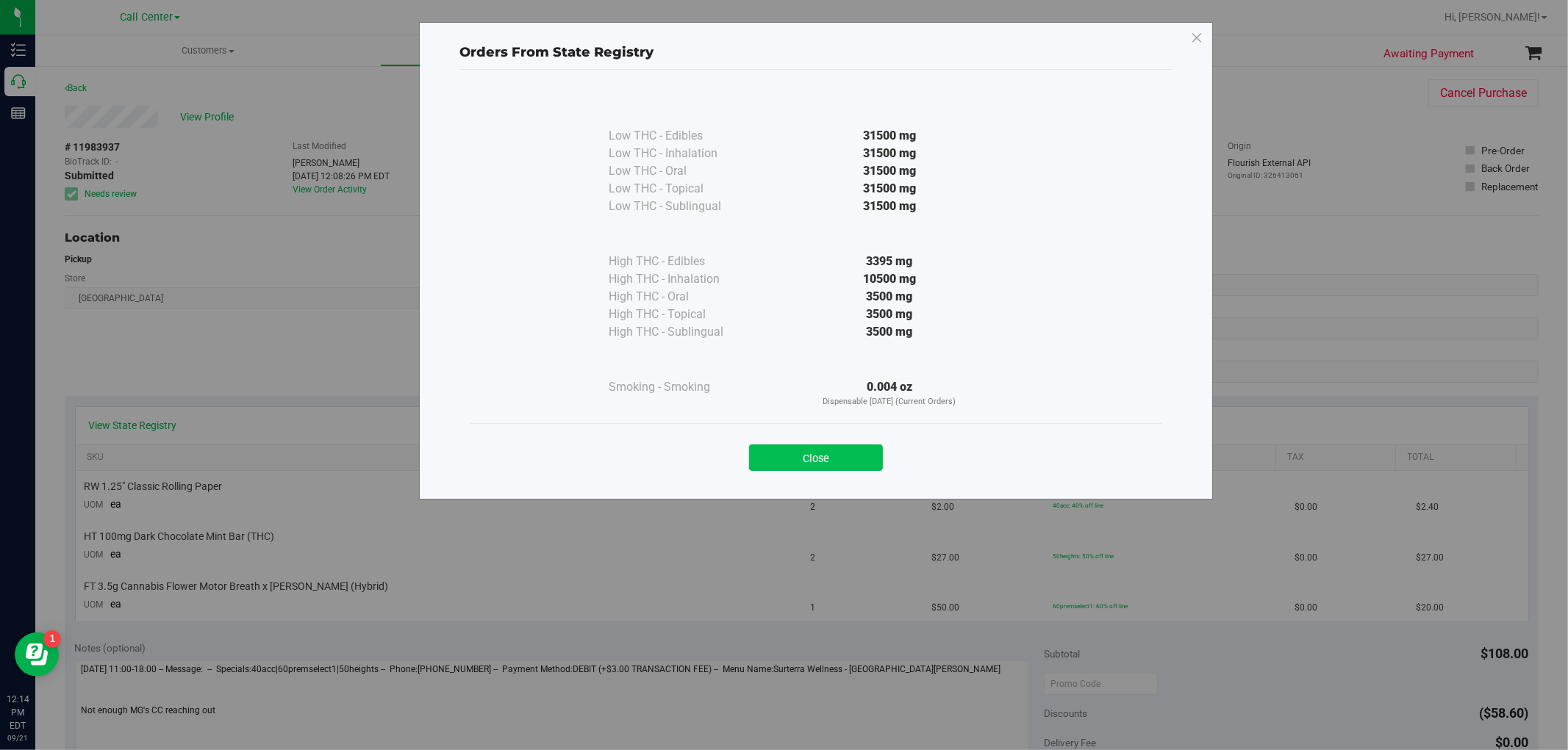
click at [813, 463] on button "Close" at bounding box center [816, 457] width 134 height 27
